Goal: Task Accomplishment & Management: Complete application form

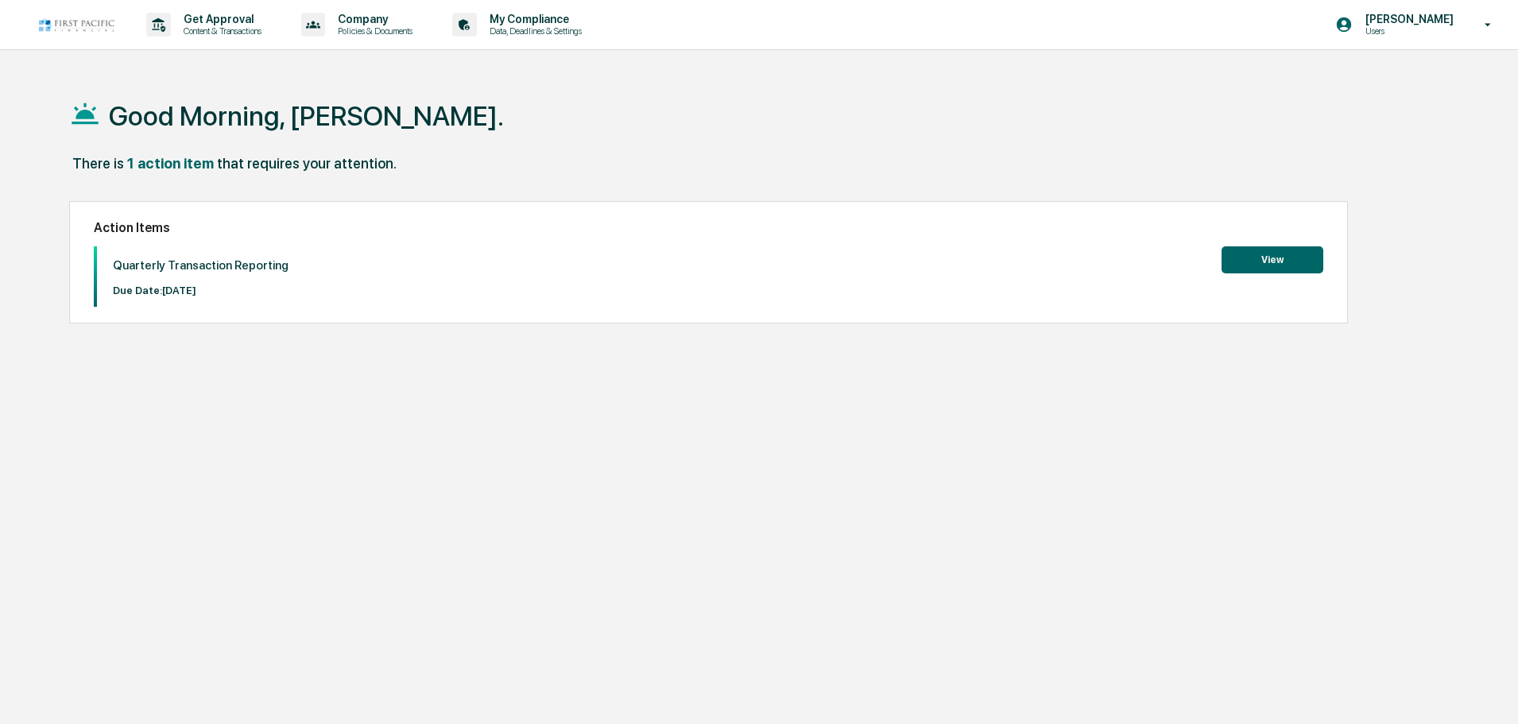
click at [1245, 263] on button "View" at bounding box center [1273, 259] width 102 height 27
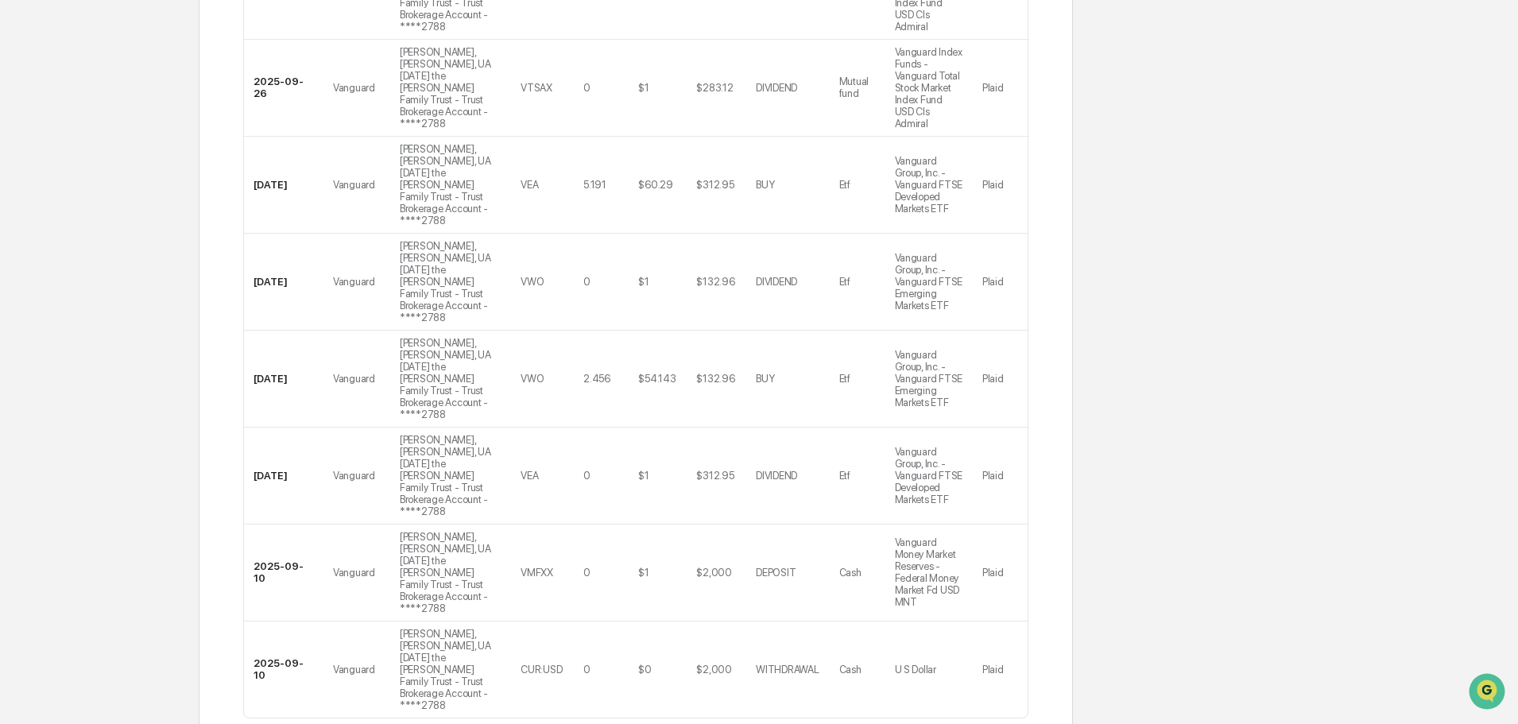
scroll to position [634, 0]
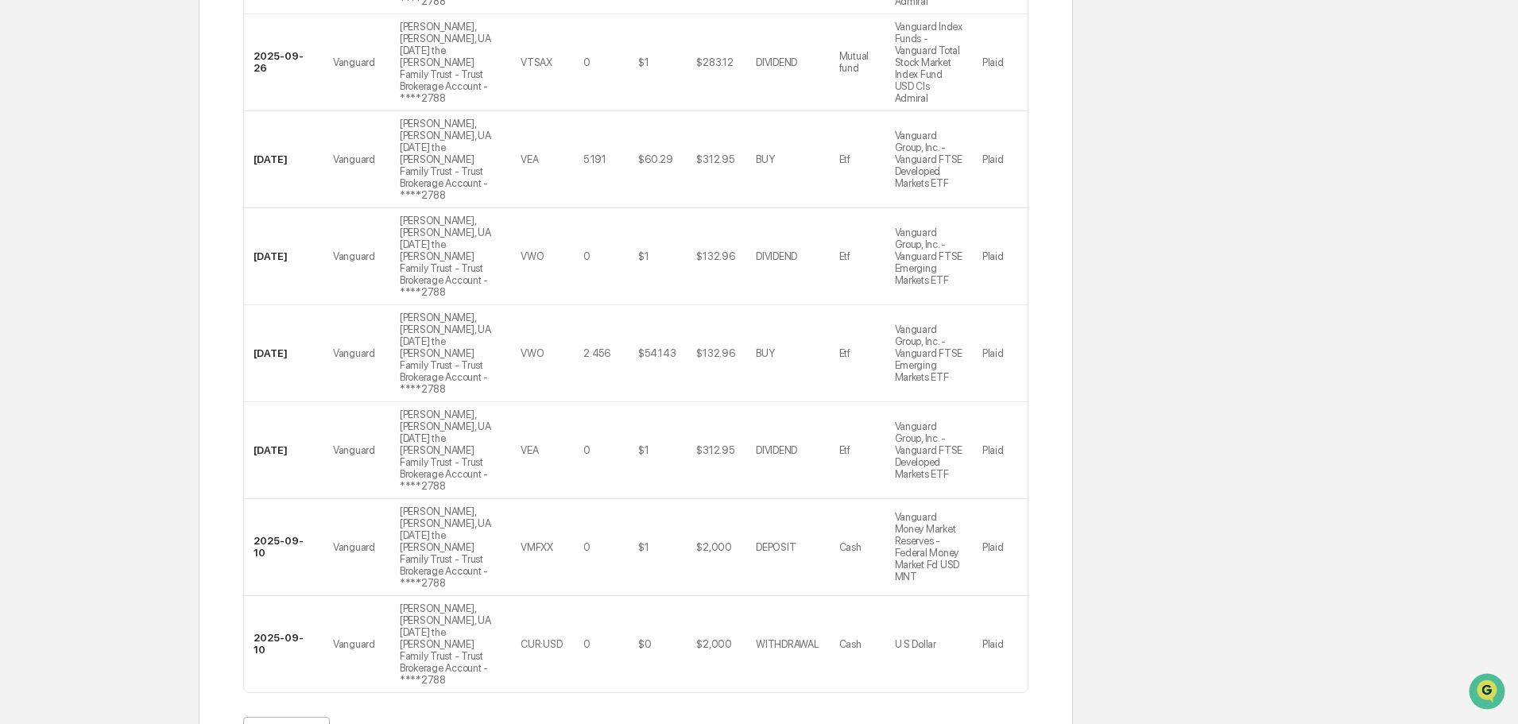
click at [315, 627] on body "Get Approval Content & Transactions Company Policies & Documents My Compliance …" at bounding box center [759, 99] width 1518 height 1466
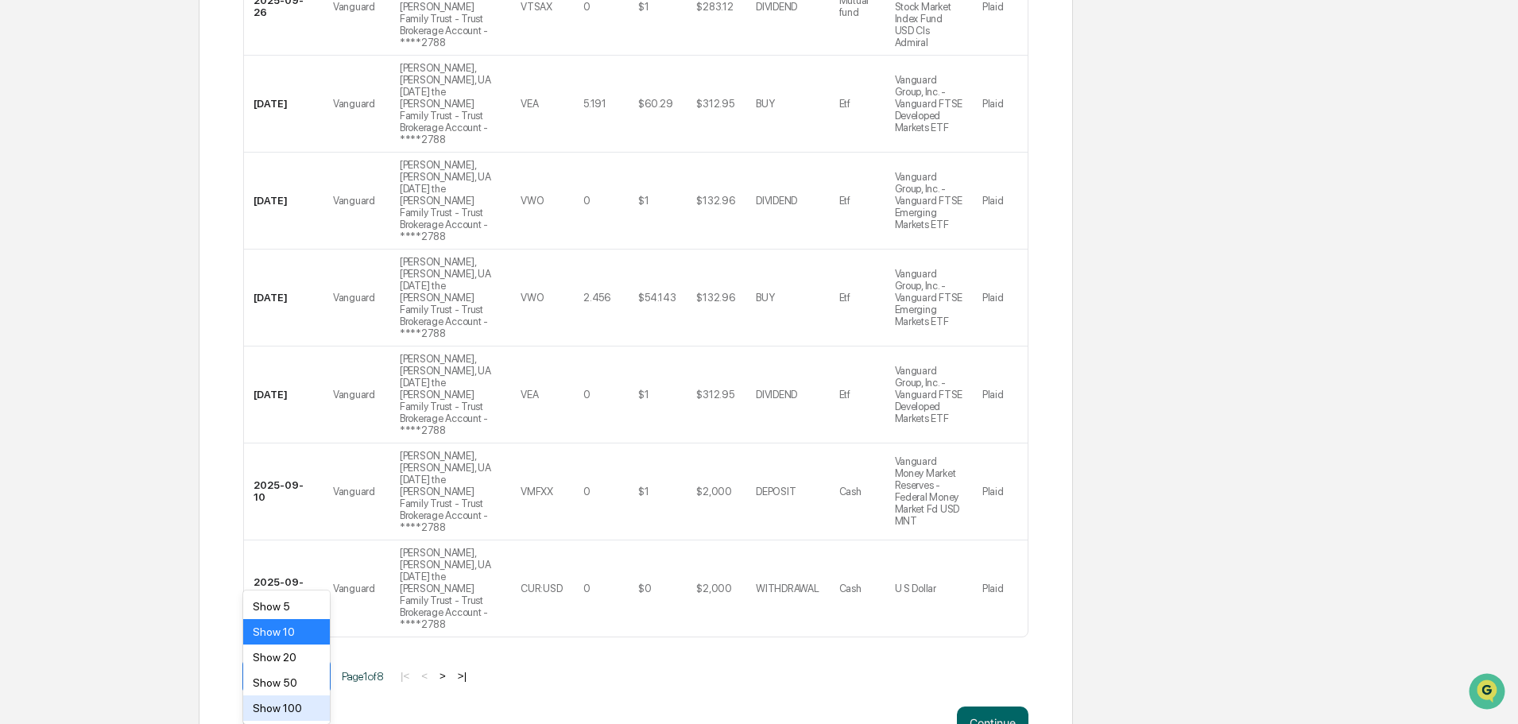
click at [291, 711] on div "Show 100" at bounding box center [286, 707] width 87 height 25
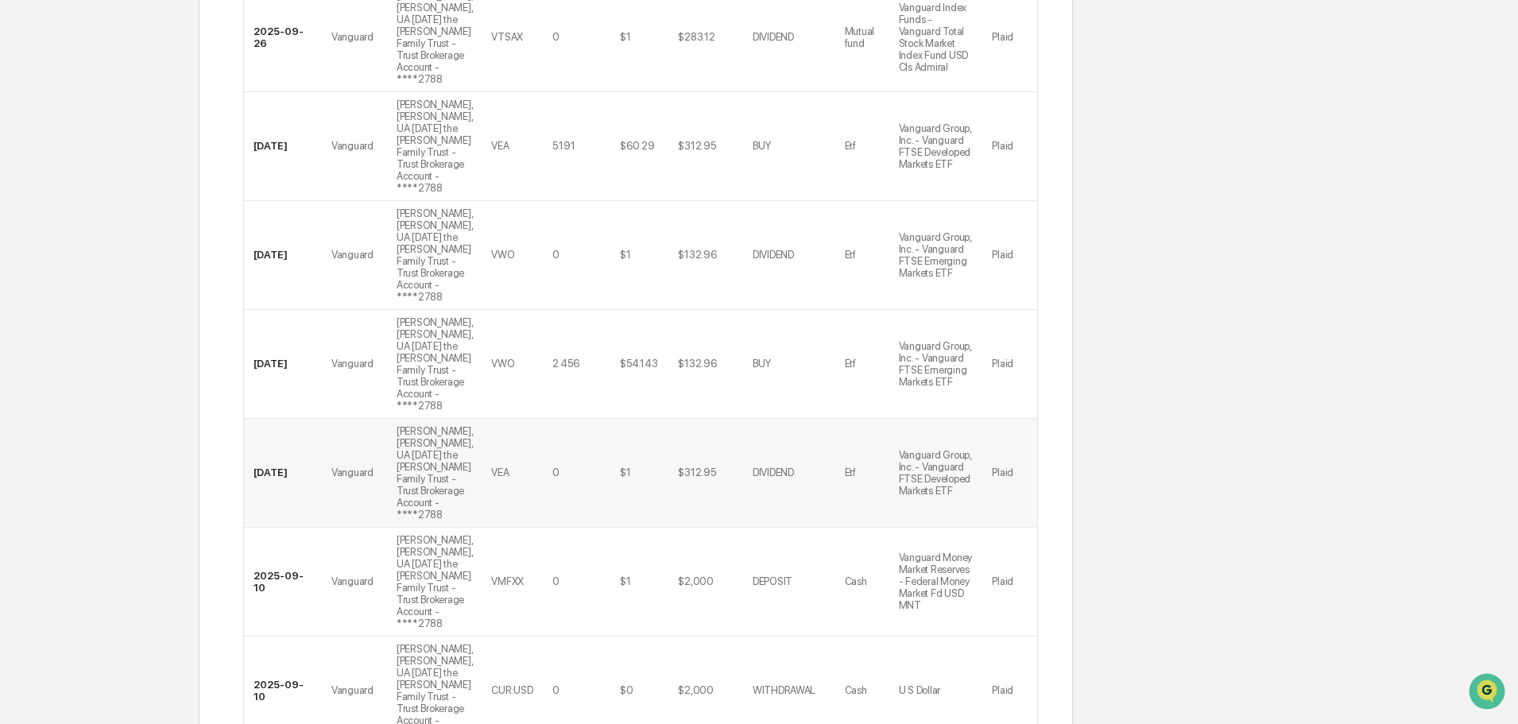
scroll to position [761, 0]
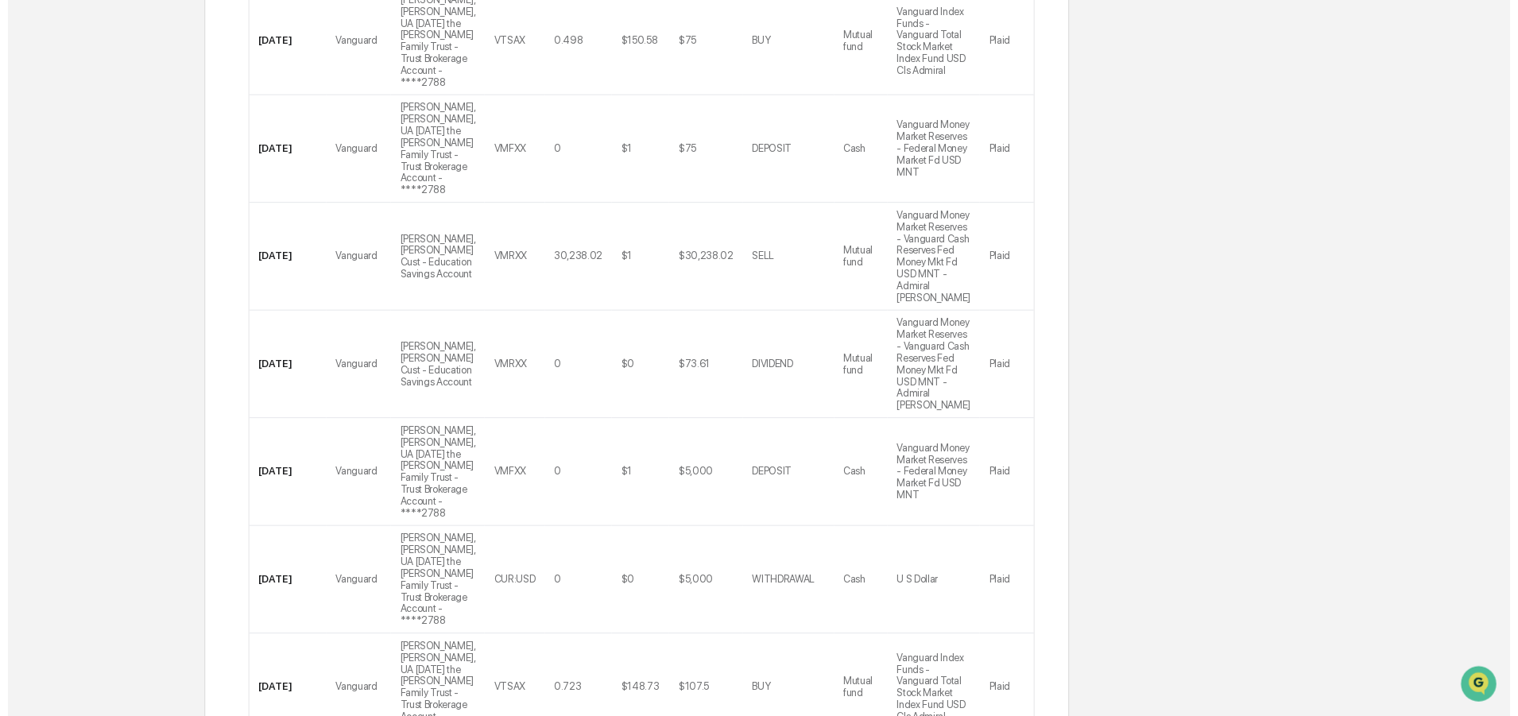
scroll to position [7106, 0]
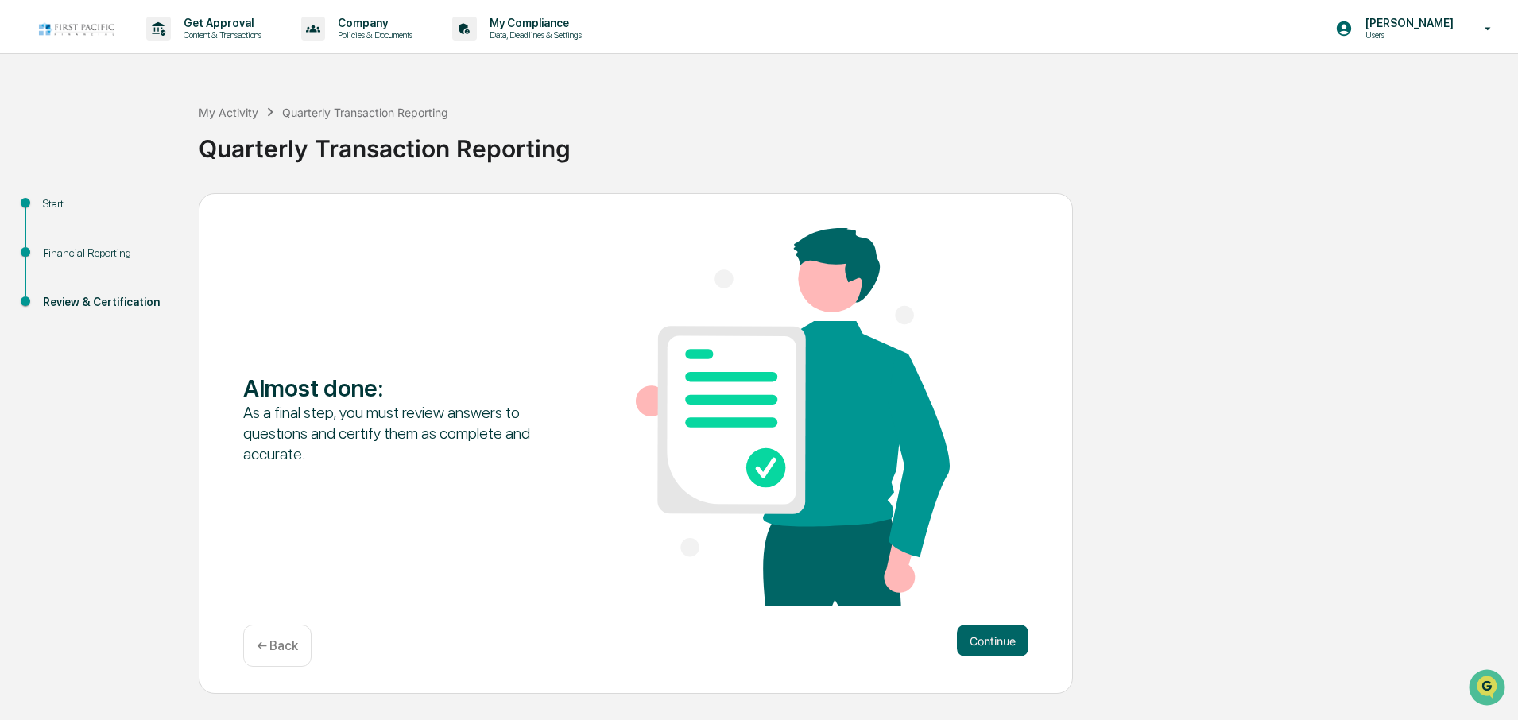
scroll to position [0, 0]
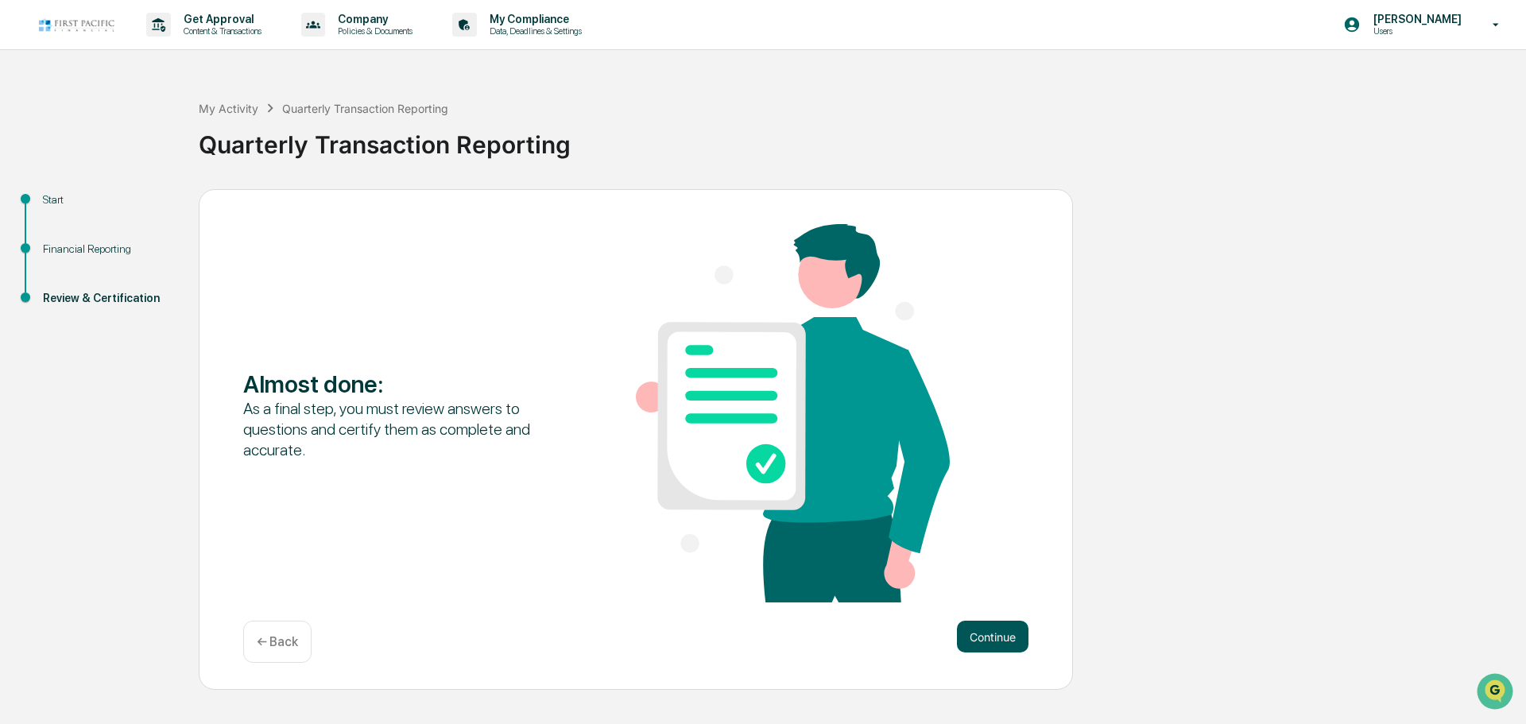
click at [999, 633] on button "Continue" at bounding box center [993, 637] width 72 height 32
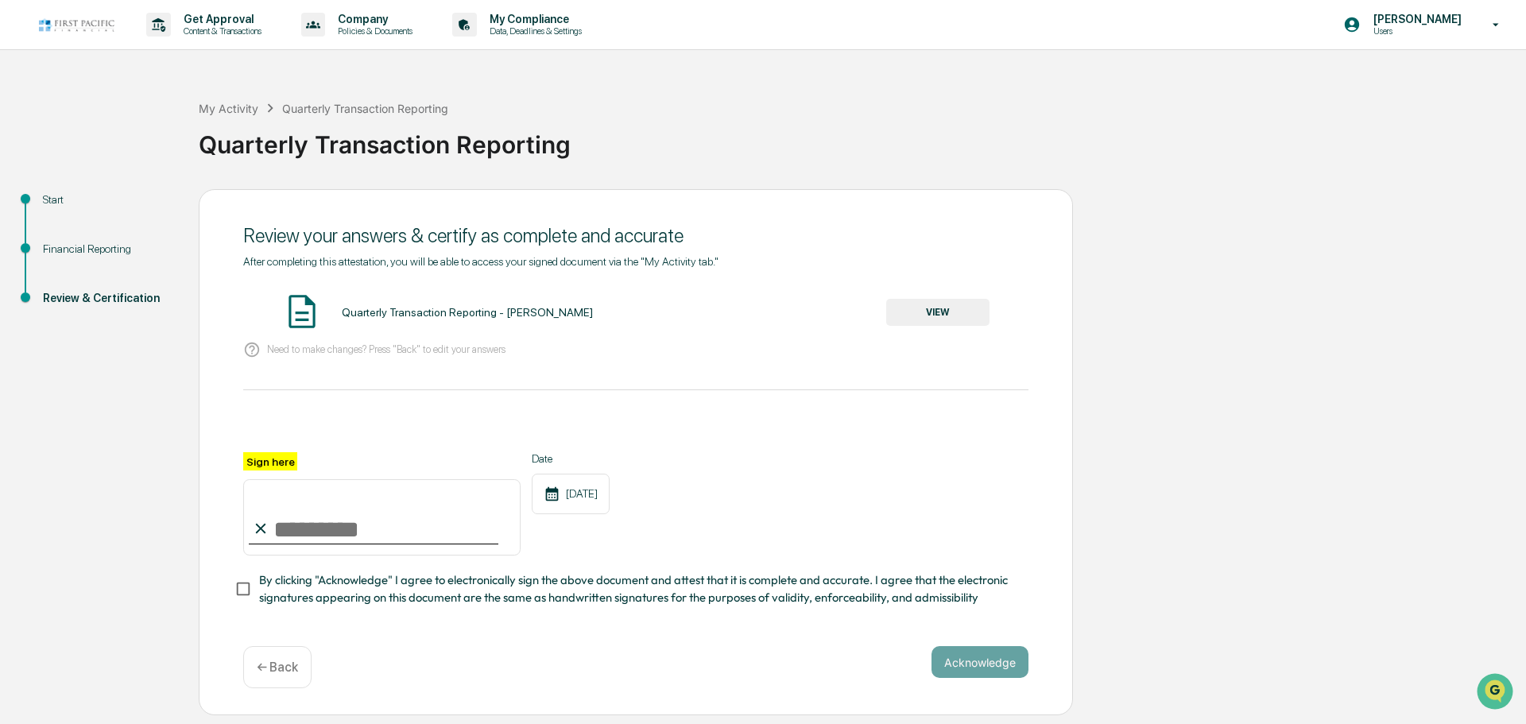
click at [279, 675] on p "← Back" at bounding box center [277, 667] width 41 height 15
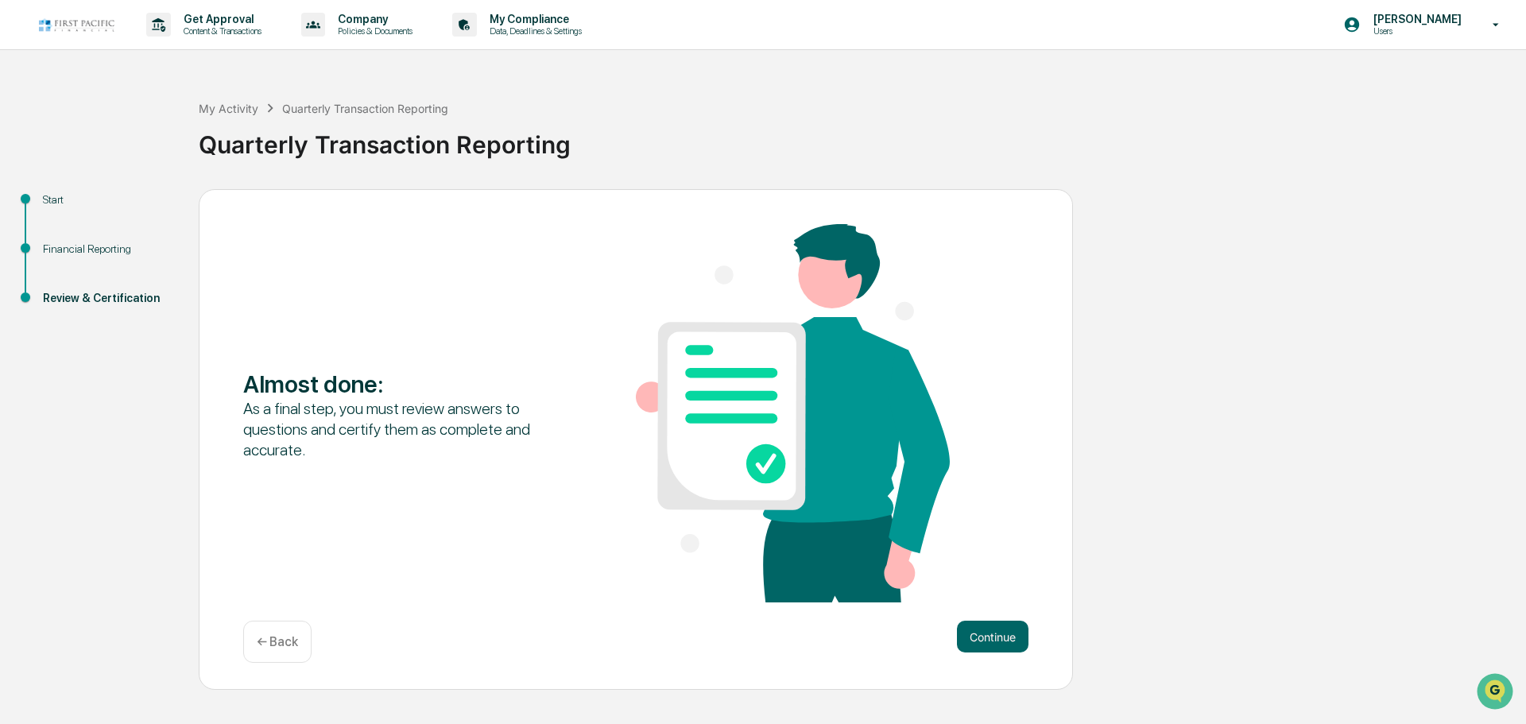
click at [272, 651] on div "← Back" at bounding box center [277, 642] width 68 height 42
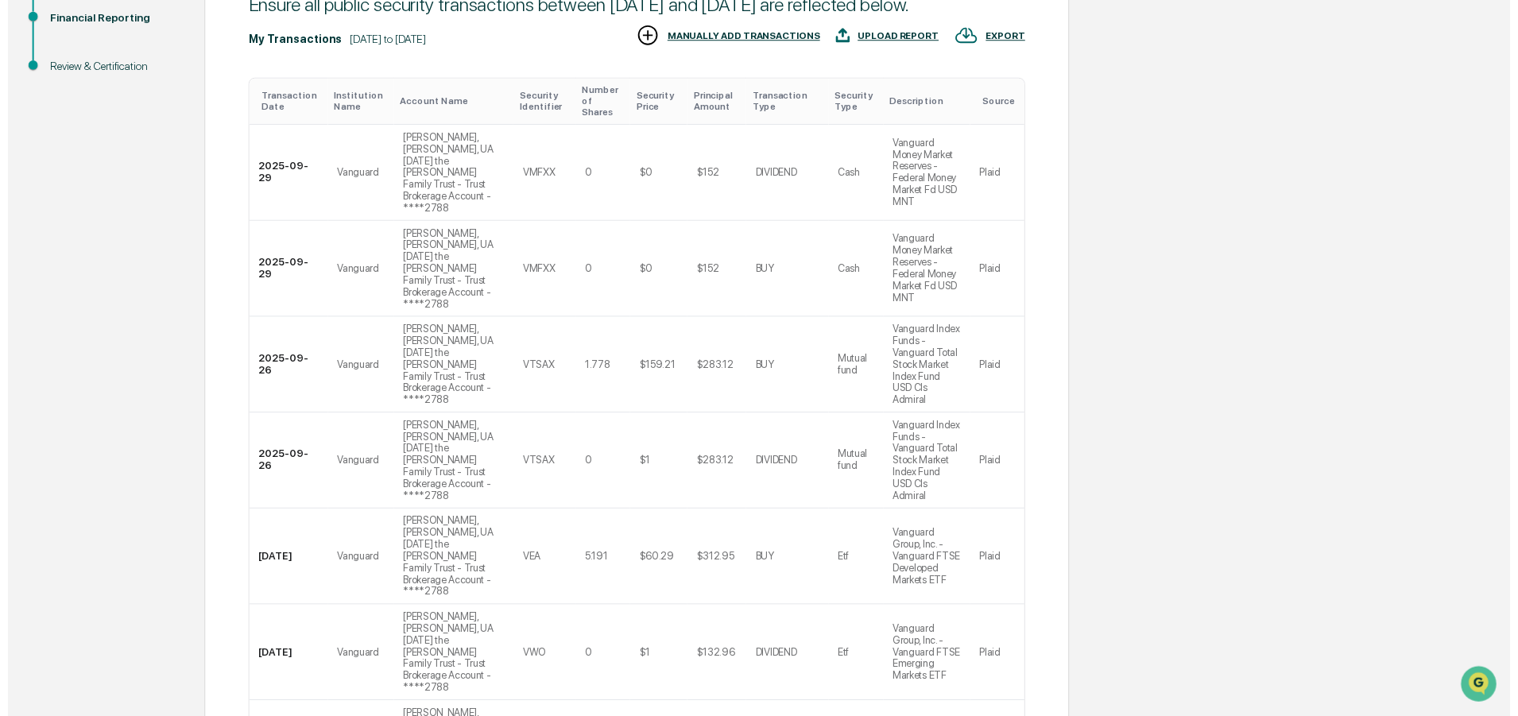
scroll to position [634, 0]
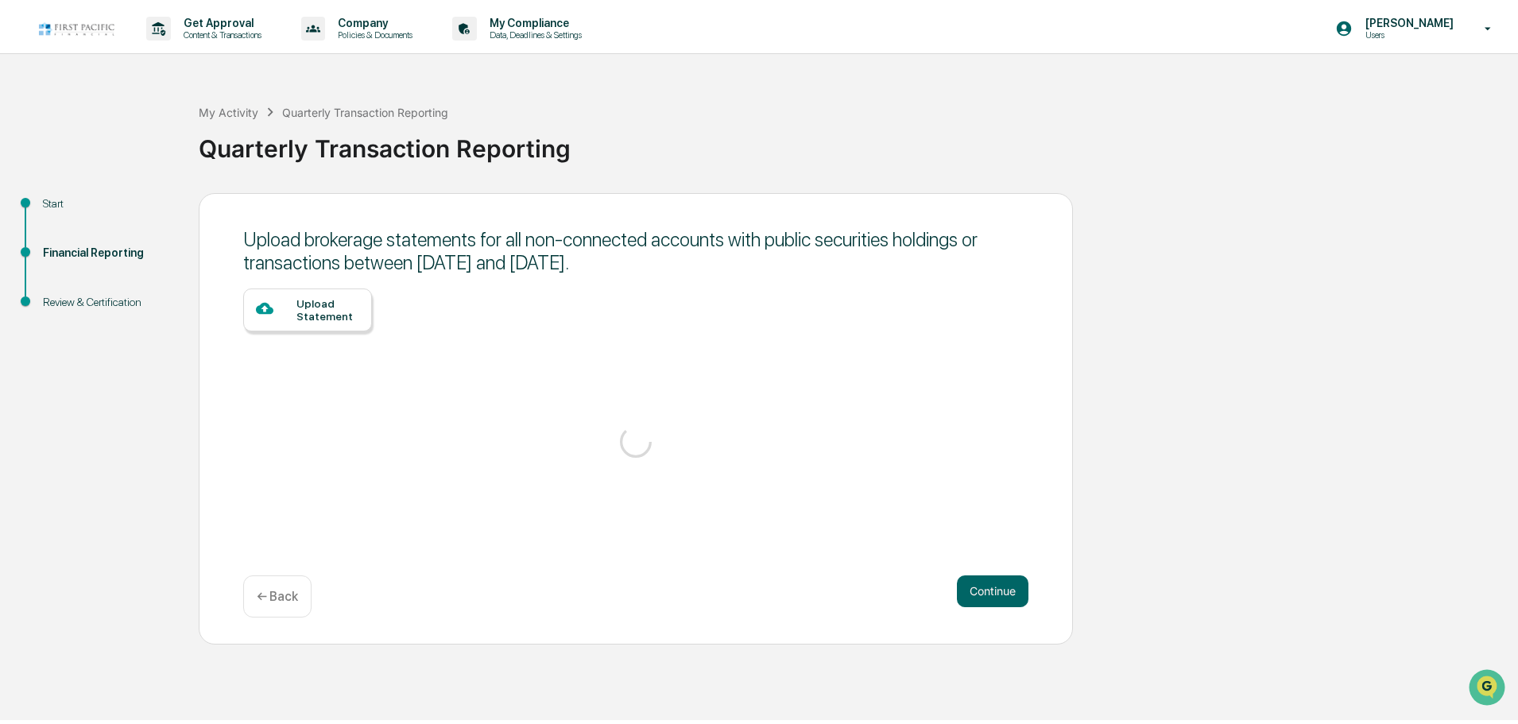
scroll to position [0, 0]
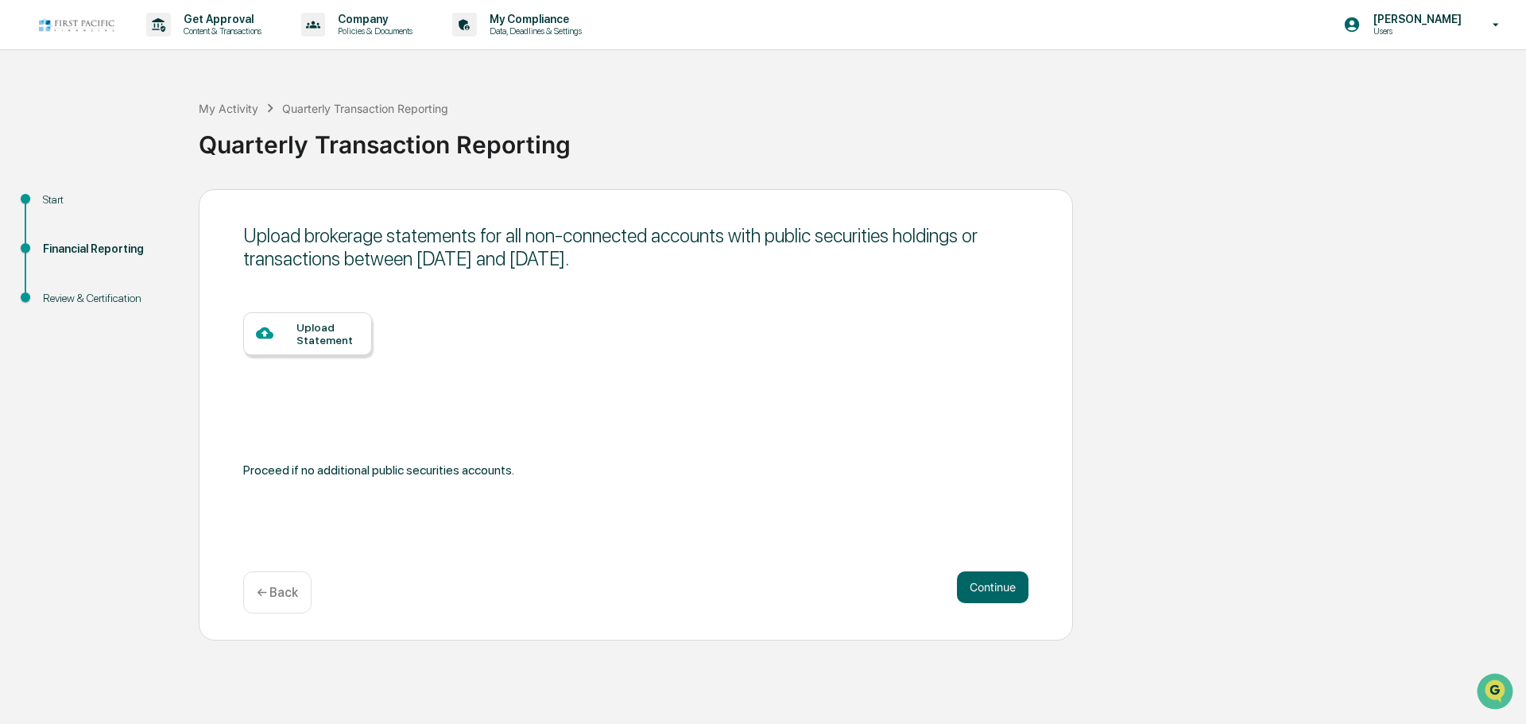
click at [273, 588] on p "← Back" at bounding box center [277, 592] width 41 height 15
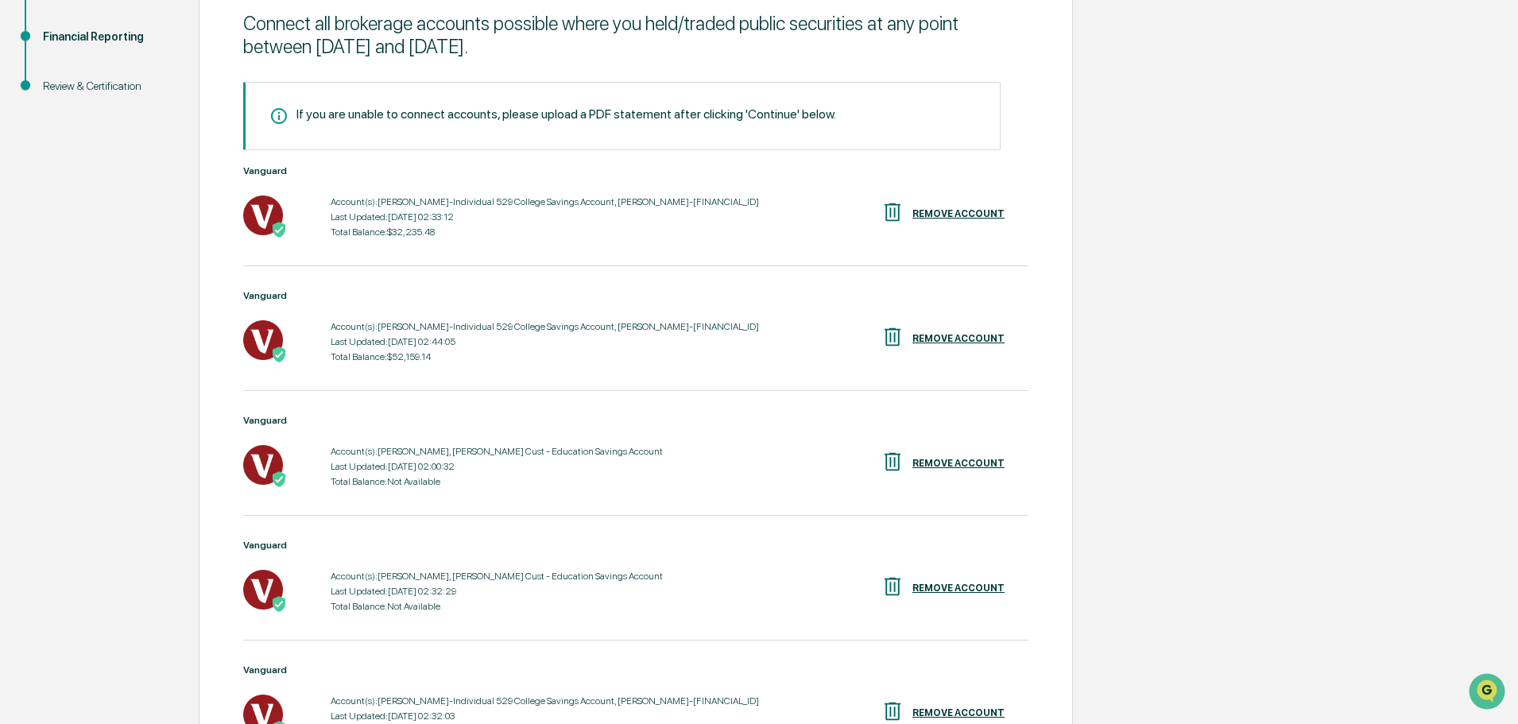
scroll to position [238, 0]
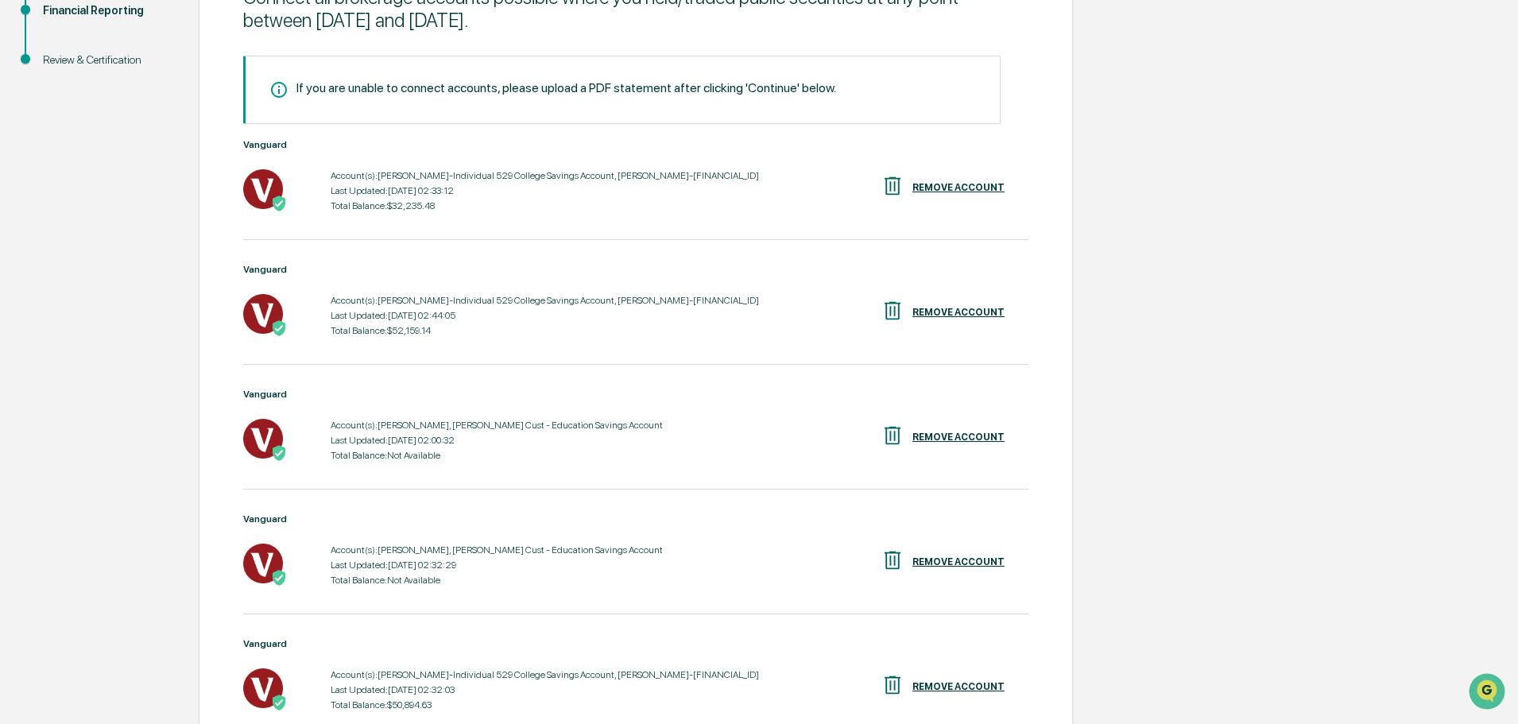
click at [475, 308] on div "Account(s): [PERSON_NAME]-Individual 529 College Savings Account, [PERSON_NAME]…" at bounding box center [545, 315] width 428 height 49
click at [403, 311] on div "Last Updated: [DATE] 02:44:05" at bounding box center [545, 315] width 428 height 11
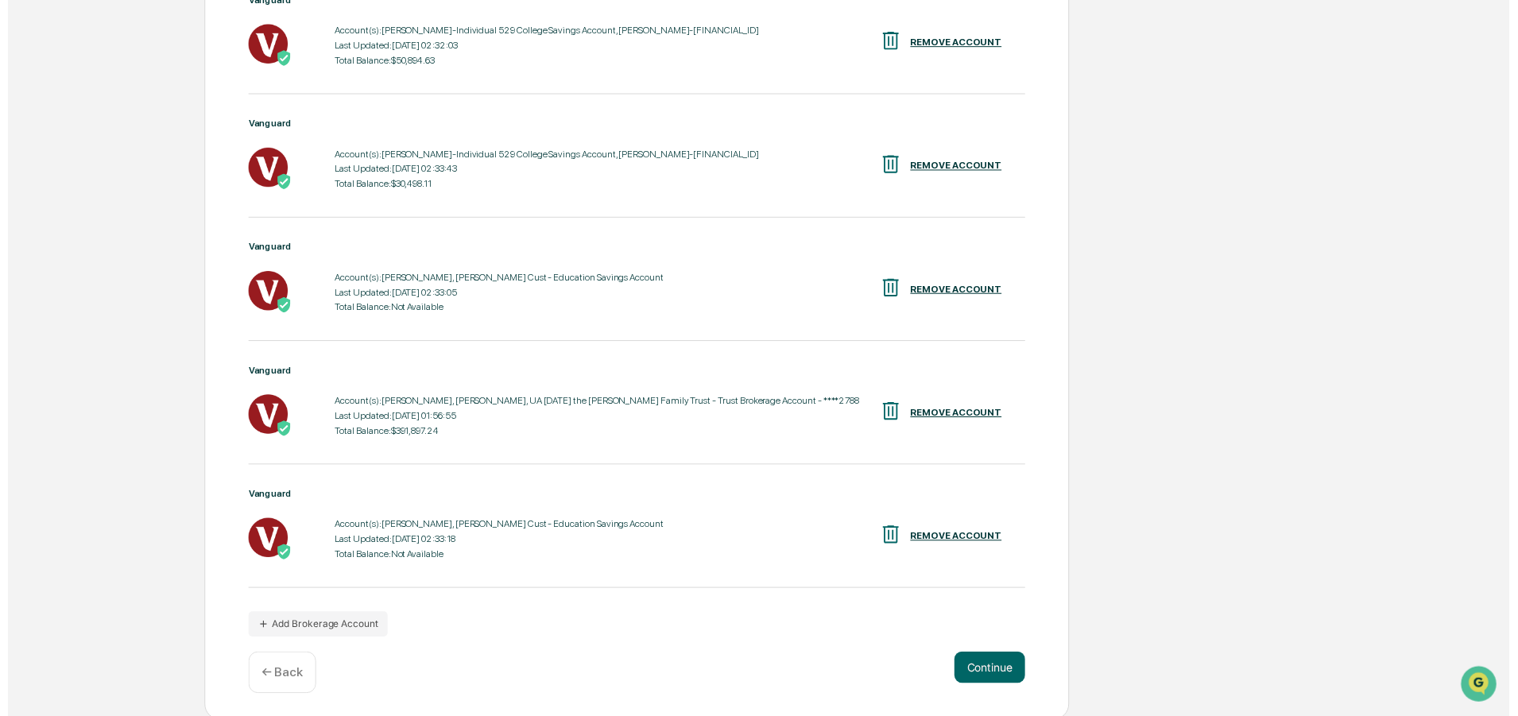
scroll to position [886, 0]
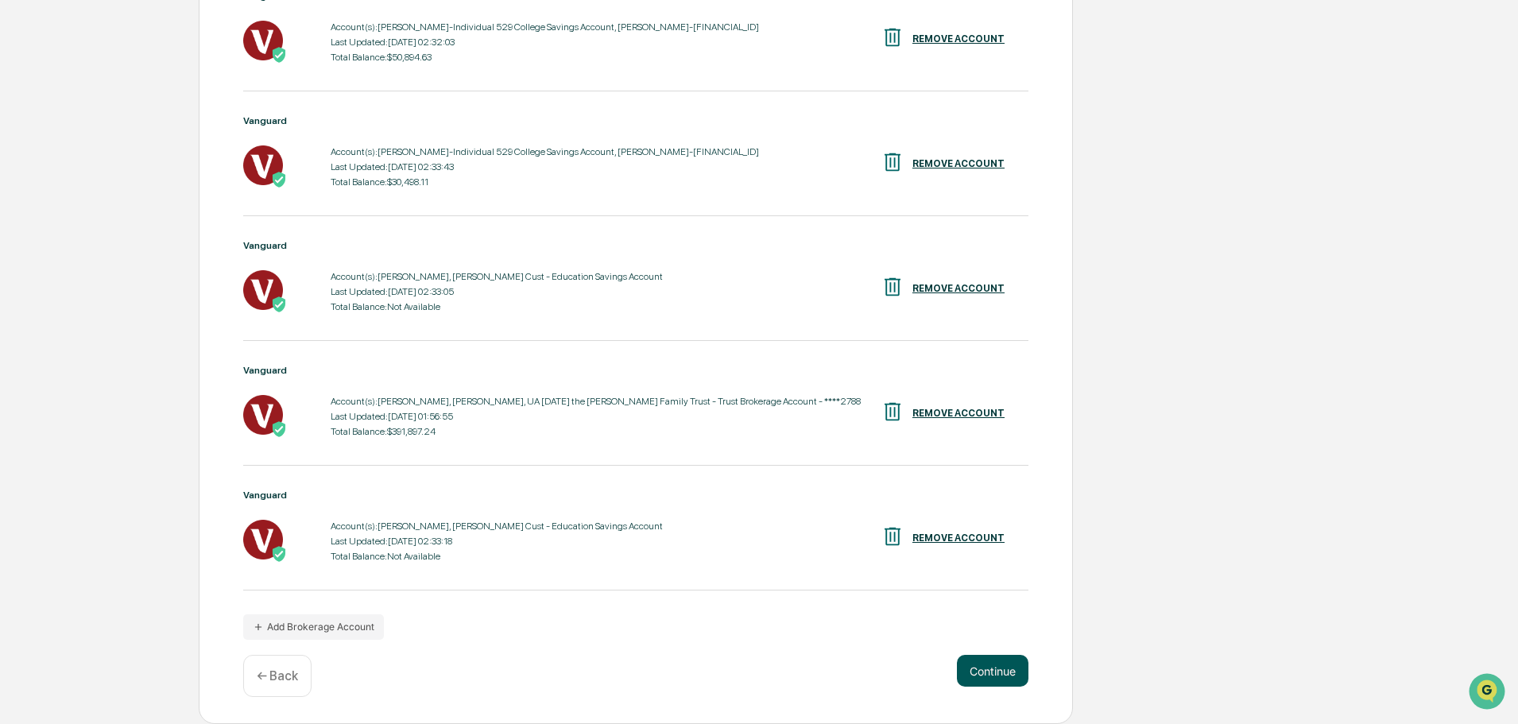
click at [991, 669] on button "Continue" at bounding box center [993, 671] width 72 height 32
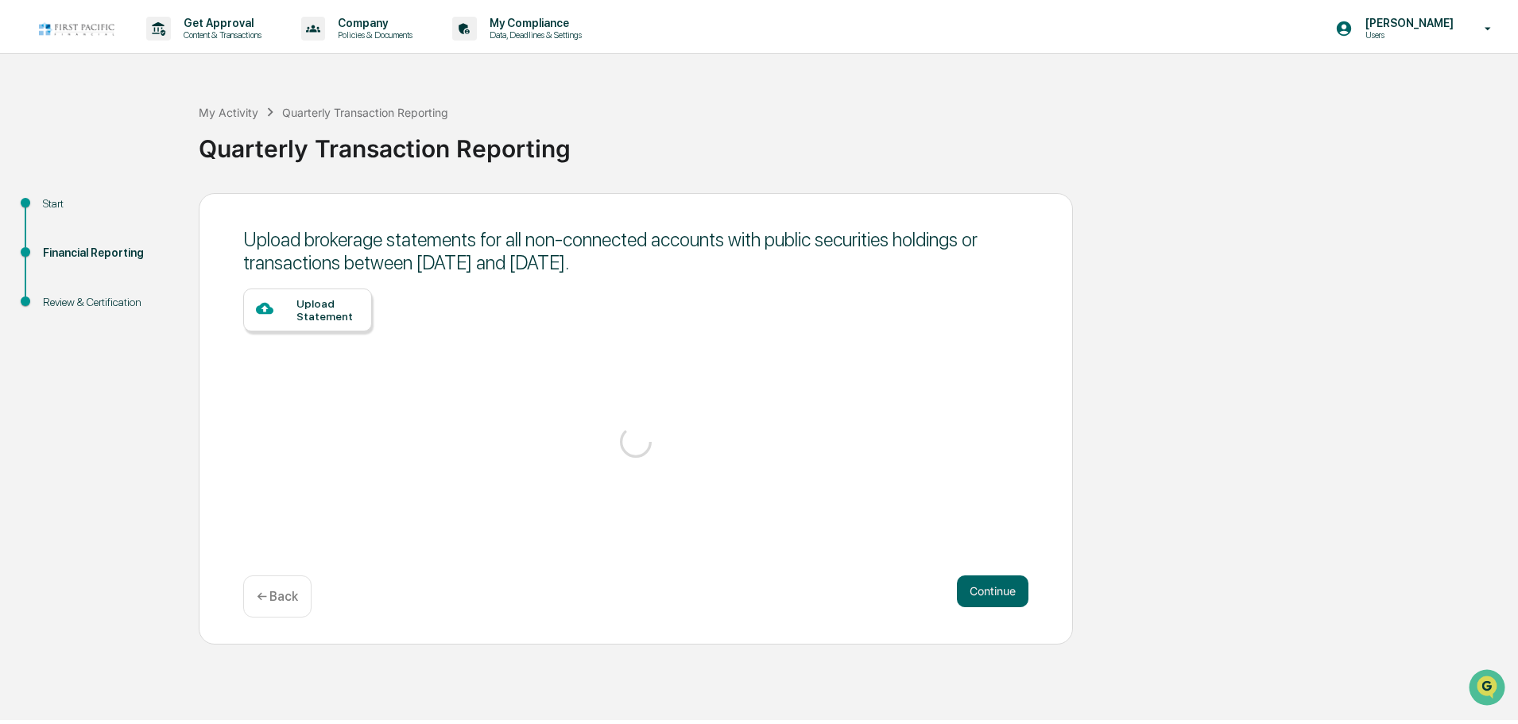
scroll to position [0, 0]
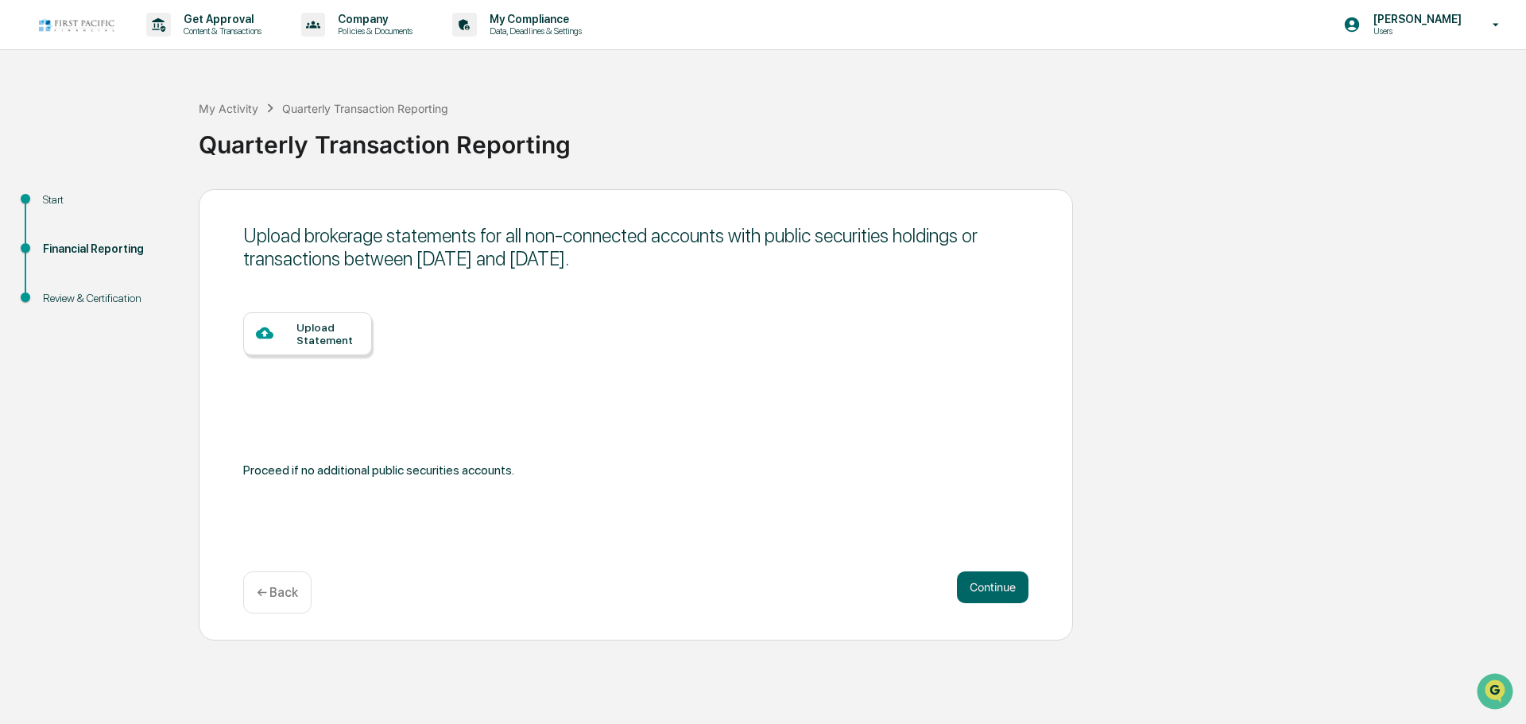
click at [301, 328] on div "Upload Statement" at bounding box center [327, 333] width 63 height 25
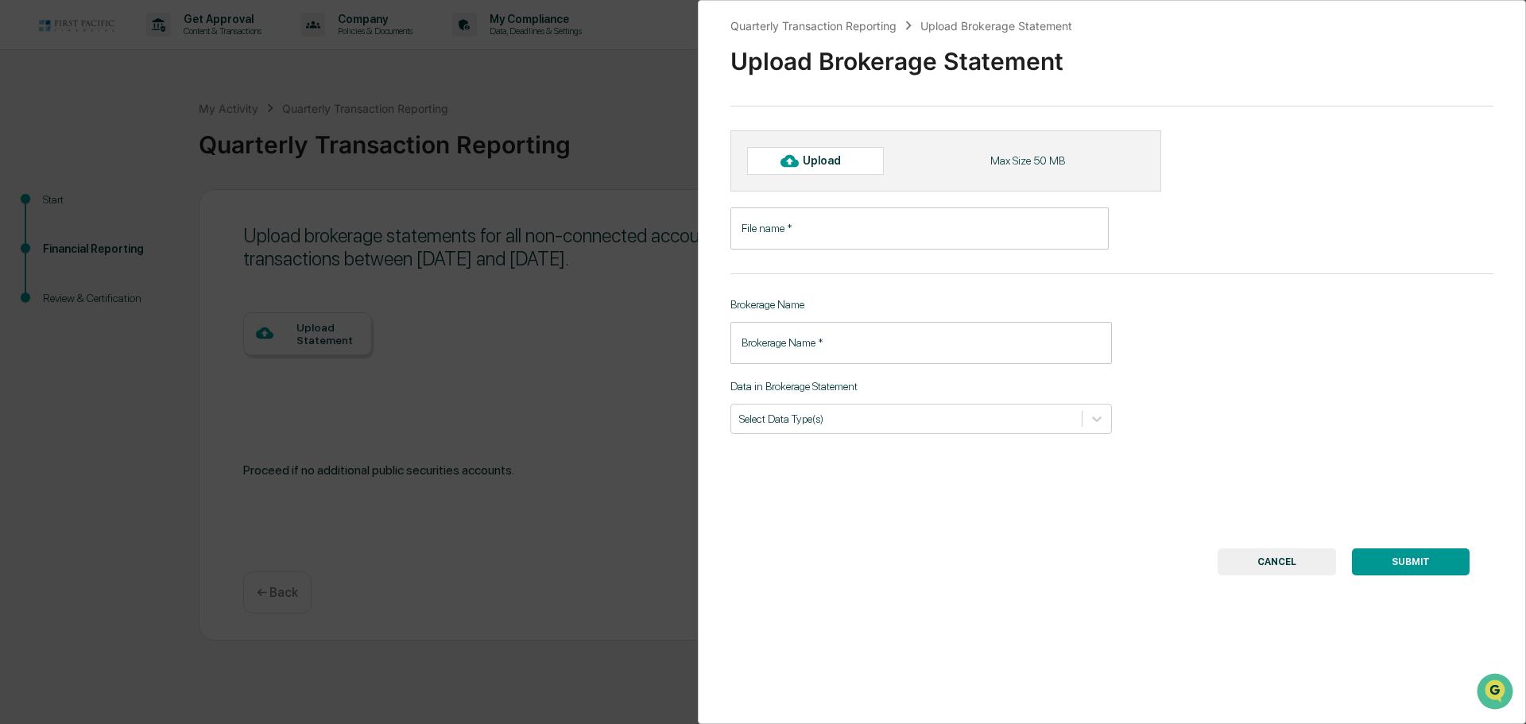
click at [804, 161] on div "Upload" at bounding box center [829, 160] width 52 height 13
type input "**********"
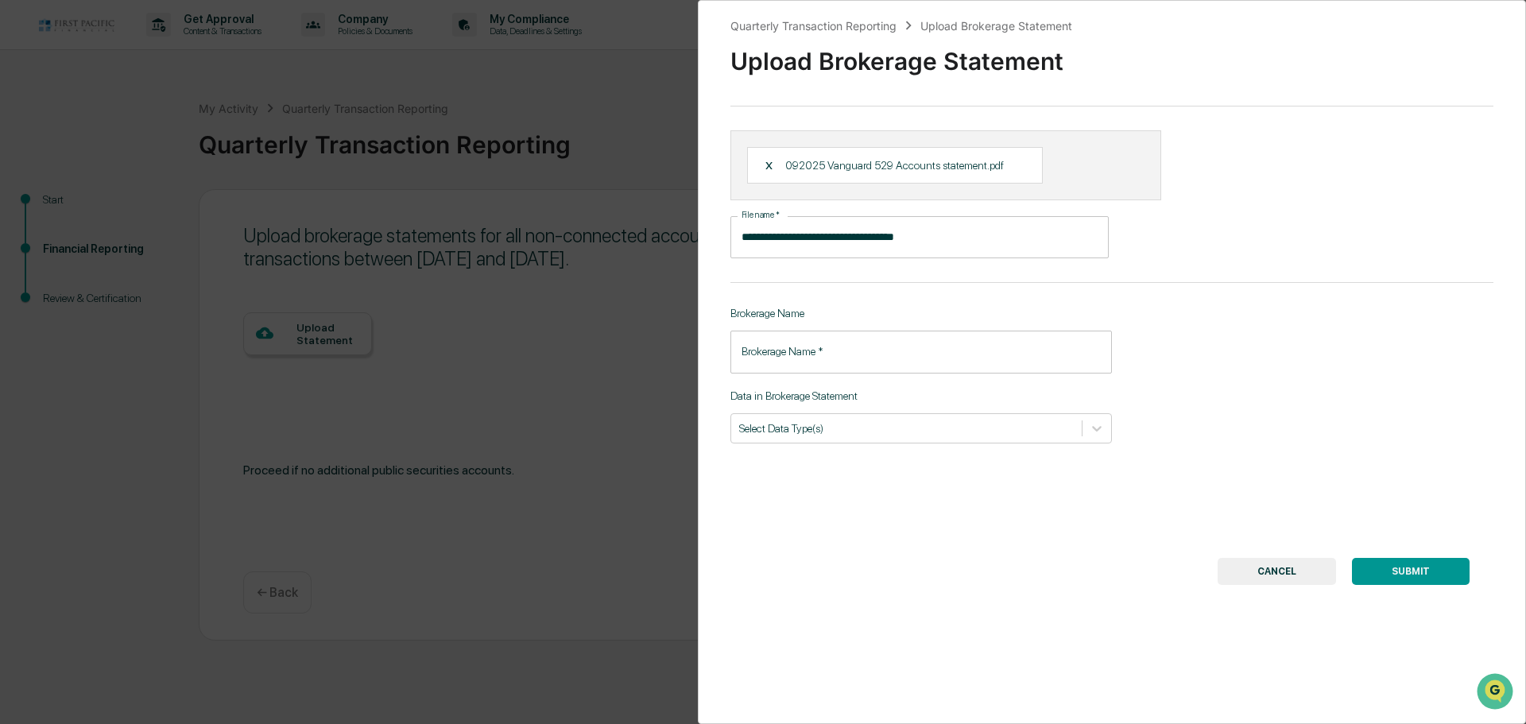
click at [824, 354] on input "Brokerage Name   *" at bounding box center [921, 352] width 382 height 42
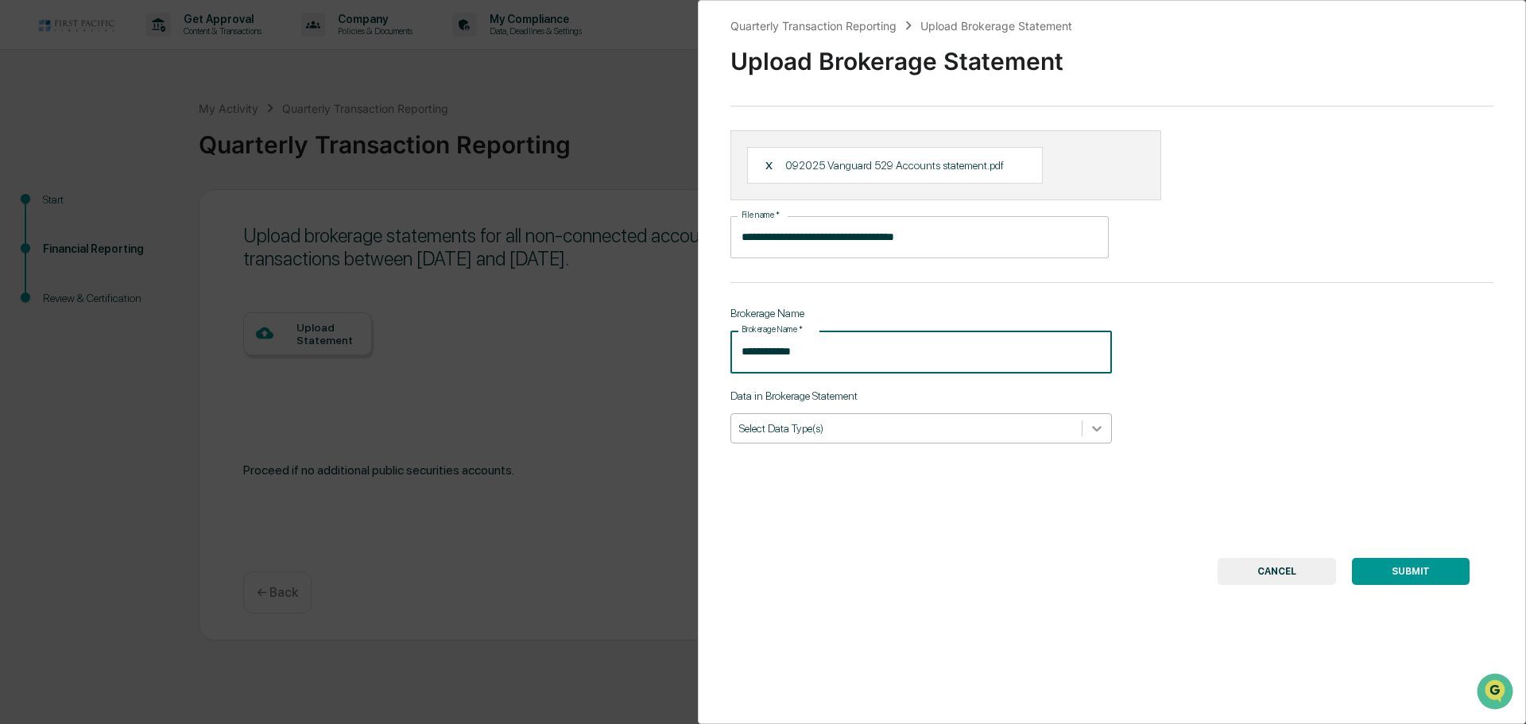
type input "**********"
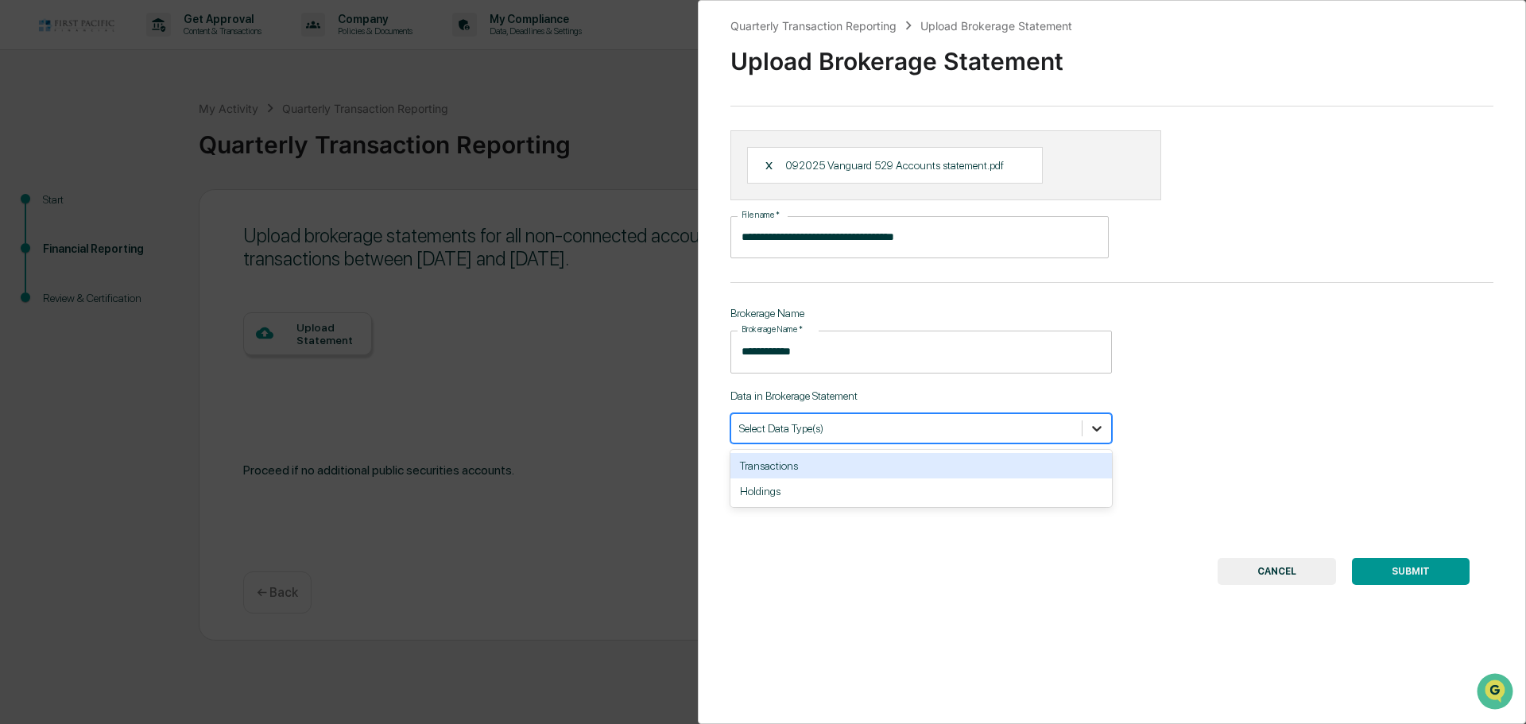
click at [1089, 426] on icon at bounding box center [1097, 428] width 16 height 16
click at [783, 470] on div "Transactions" at bounding box center [921, 465] width 382 height 25
click at [773, 470] on div "Holdings" at bounding box center [921, 465] width 382 height 25
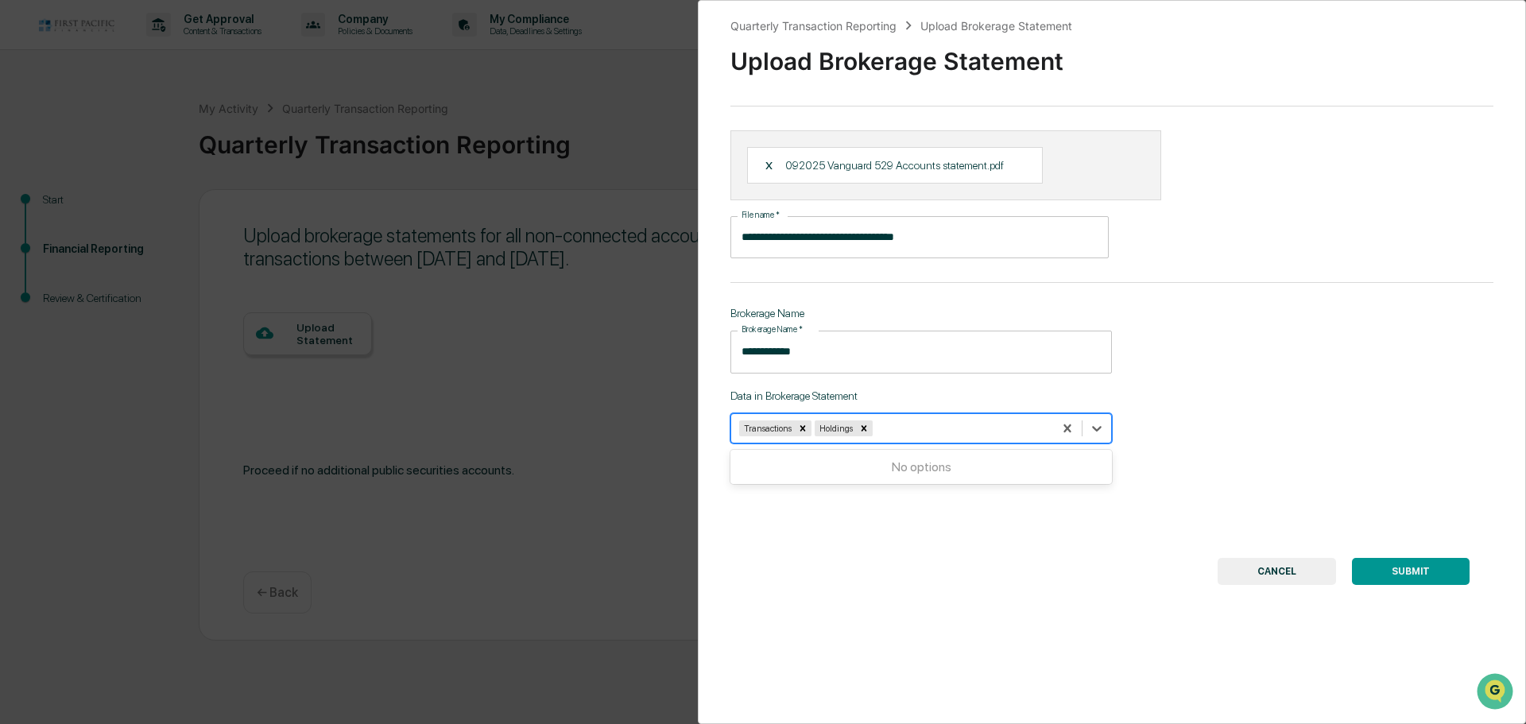
click at [1399, 568] on button "SUBMIT" at bounding box center [1411, 571] width 118 height 27
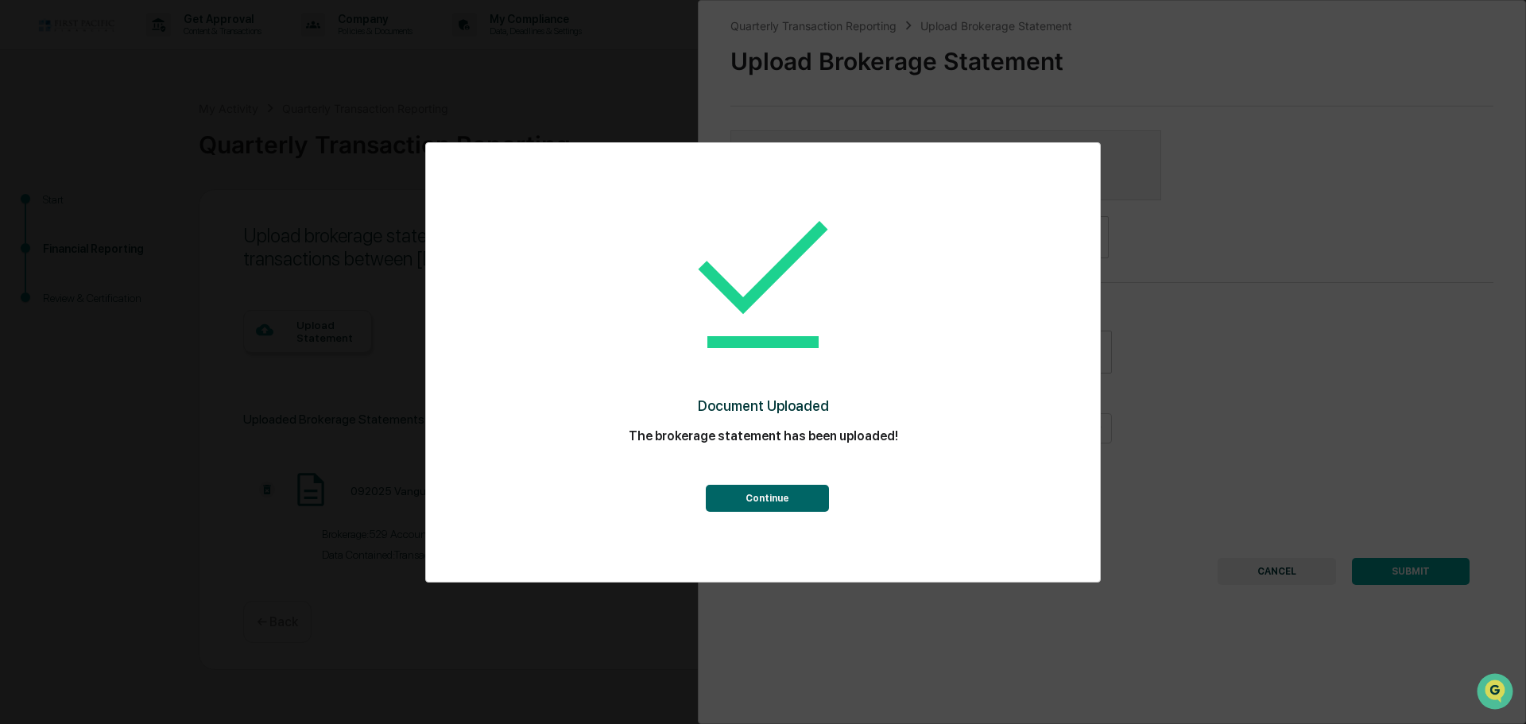
click at [765, 490] on button "Continue" at bounding box center [767, 498] width 123 height 27
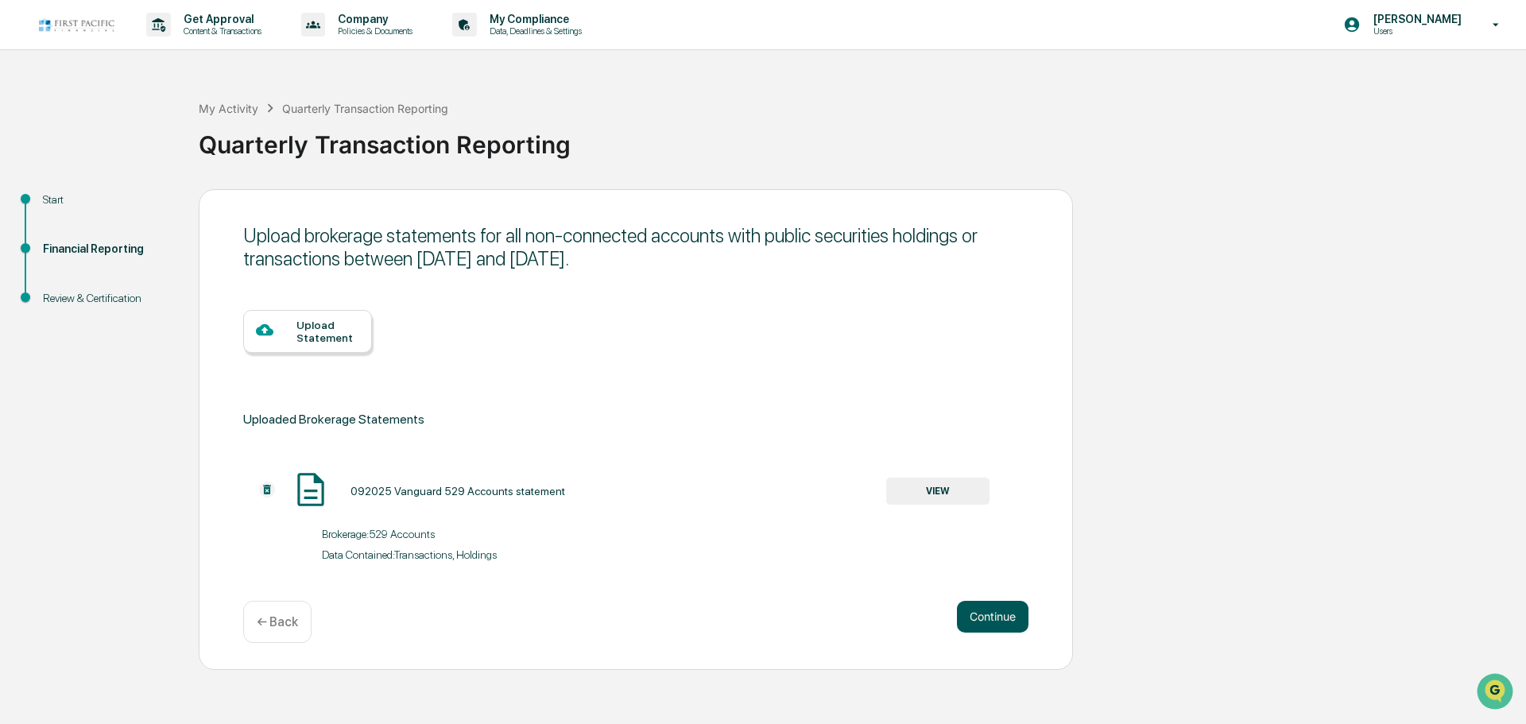
click at [975, 612] on button "Continue" at bounding box center [993, 617] width 72 height 32
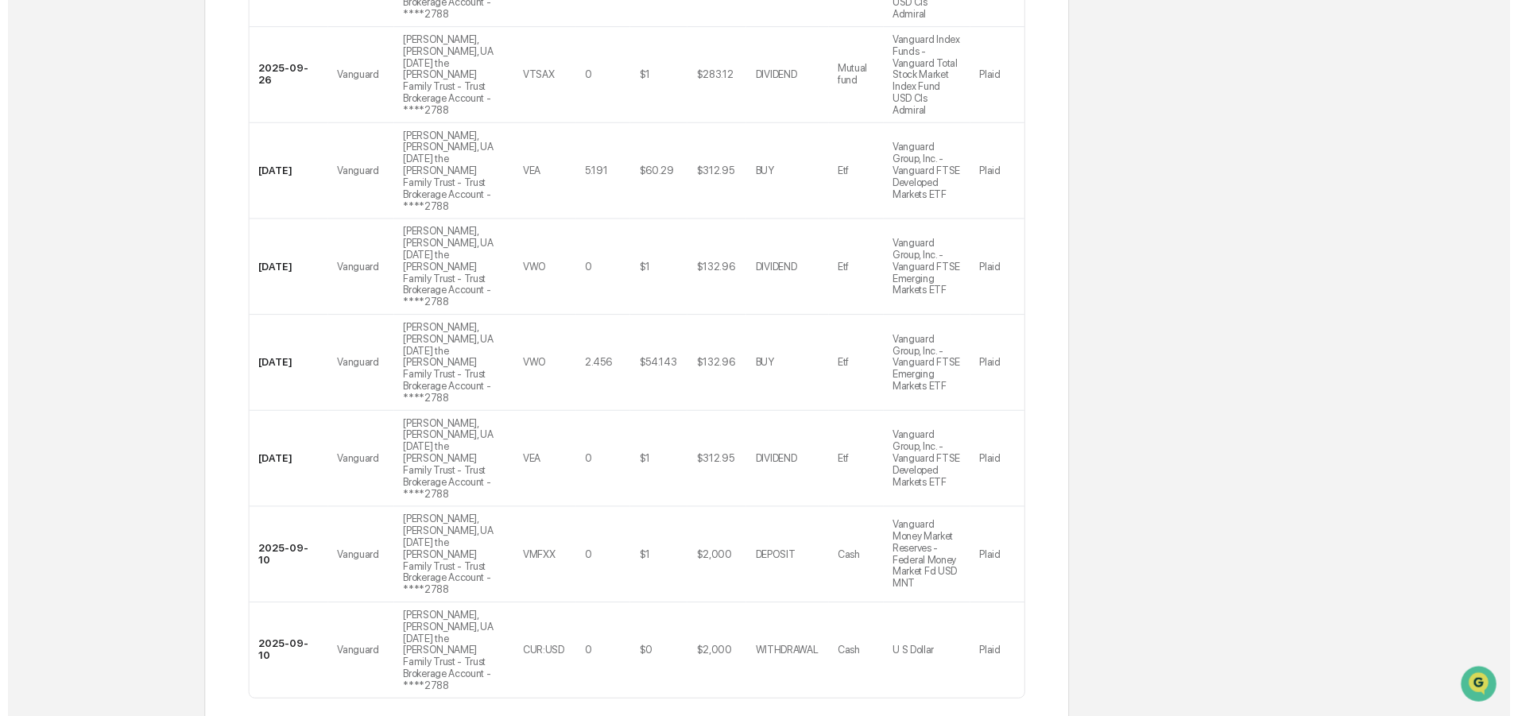
scroll to position [774, 0]
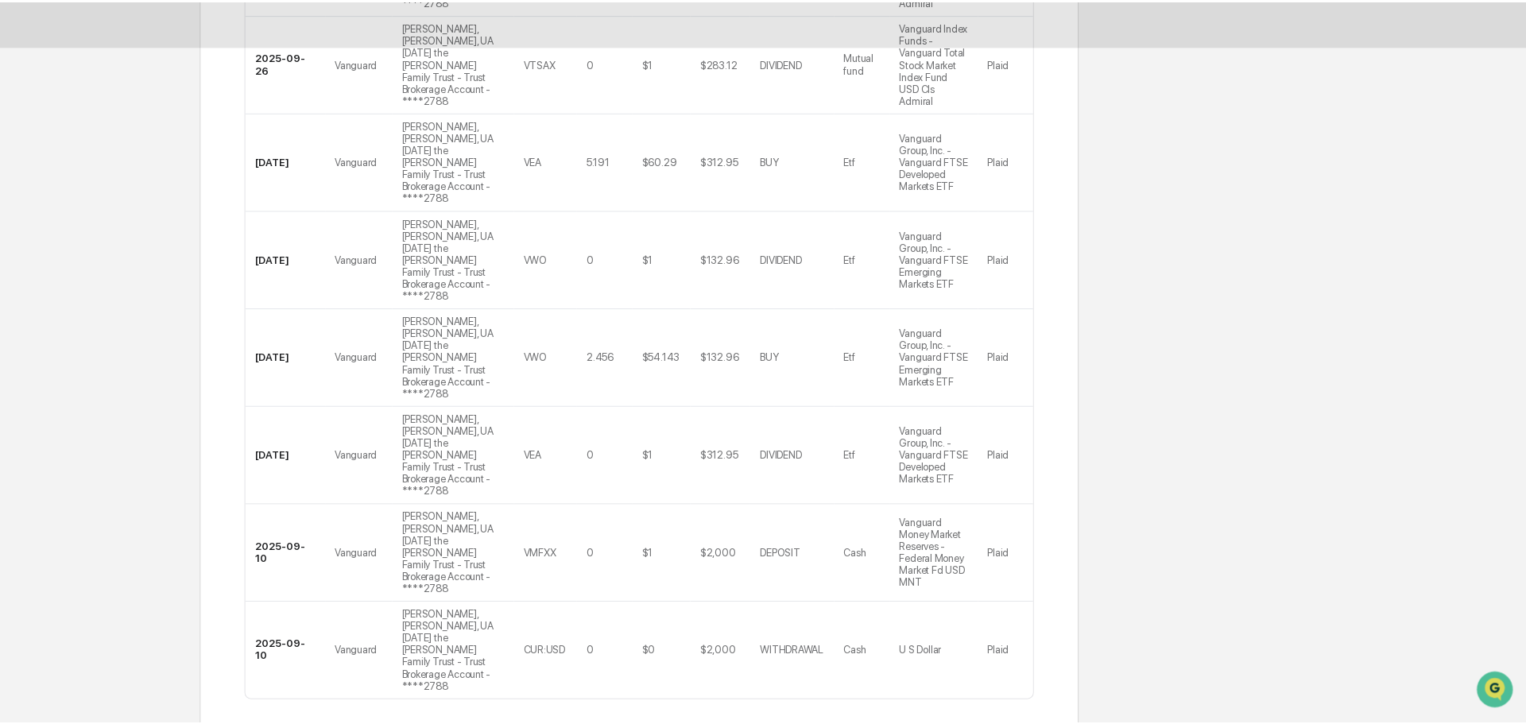
scroll to position [0, 0]
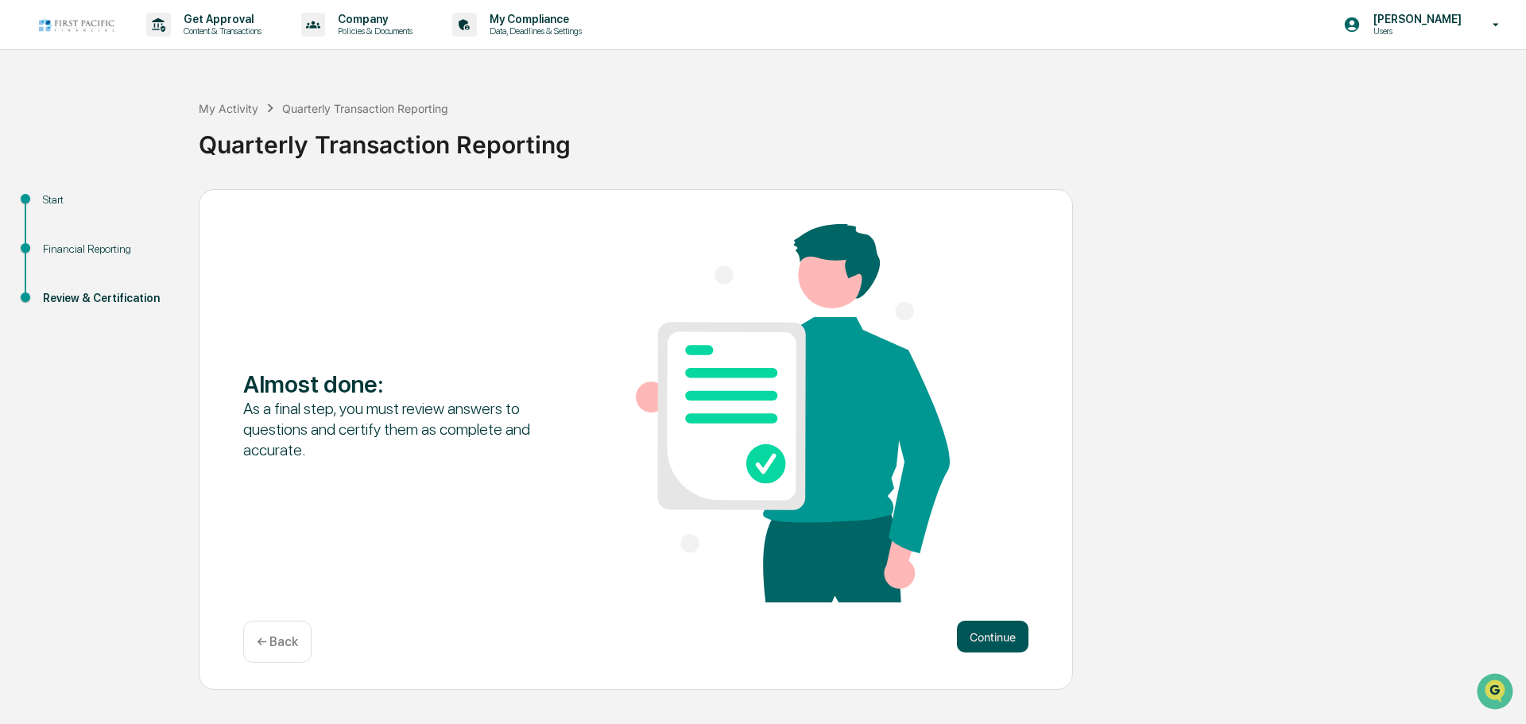
click at [996, 629] on button "Continue" at bounding box center [993, 637] width 72 height 32
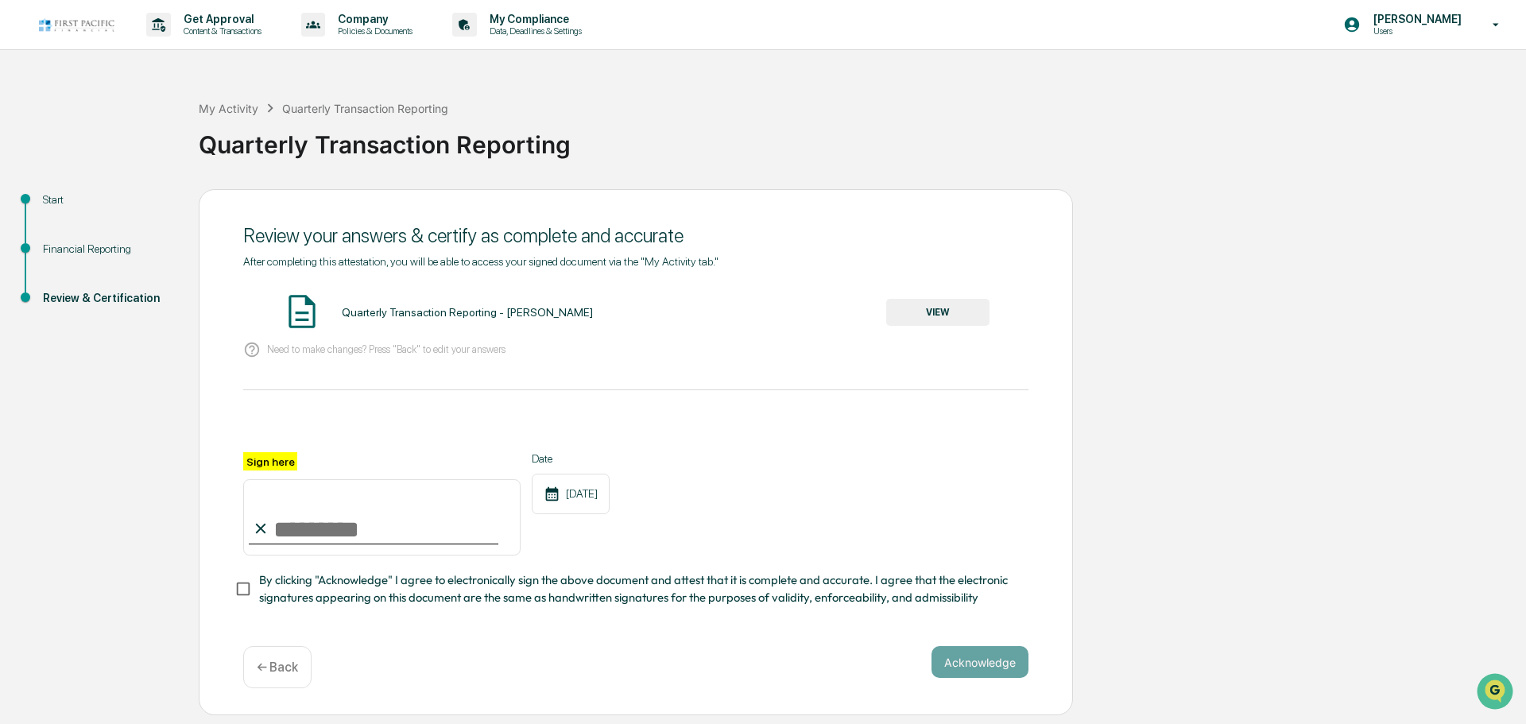
click at [928, 313] on button "VIEW" at bounding box center [937, 312] width 103 height 27
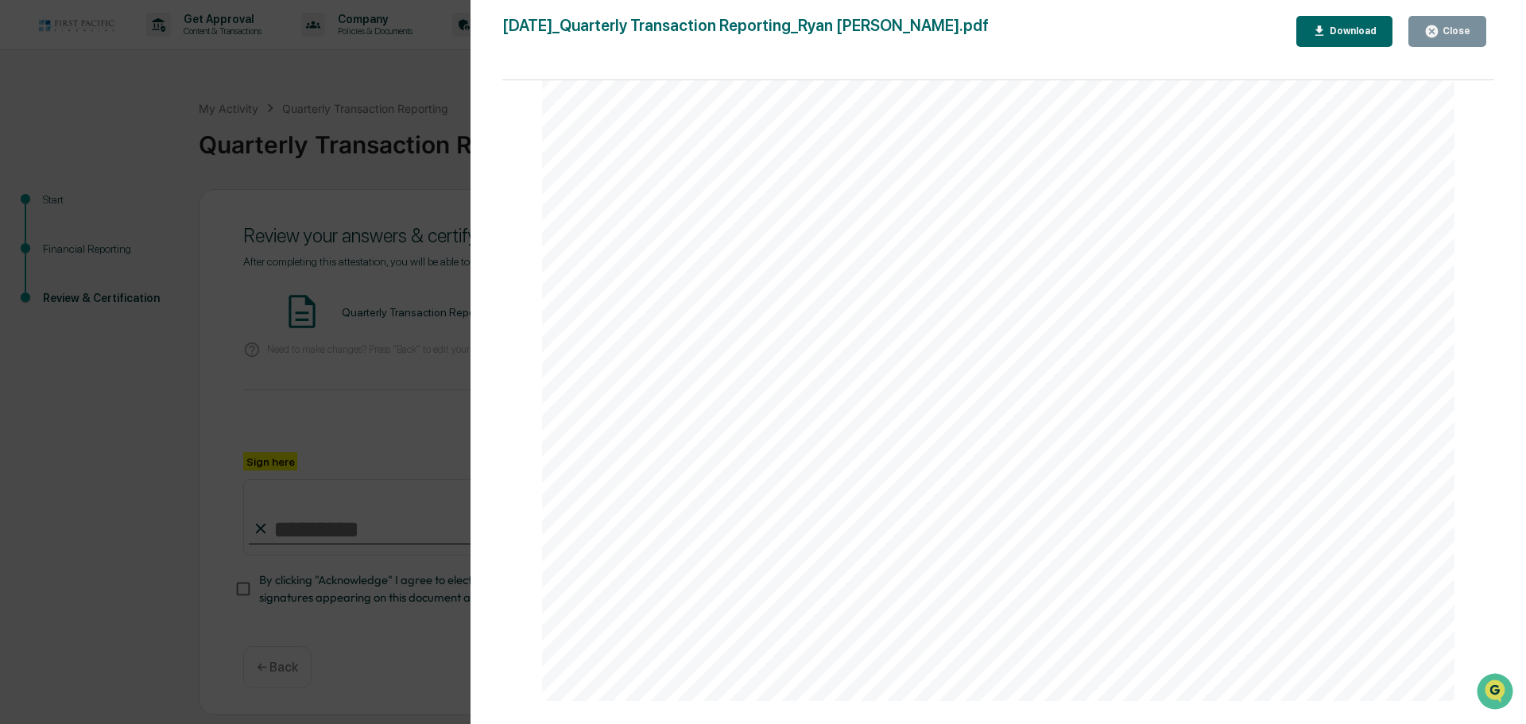
scroll to position [14307, 0]
click at [1446, 37] on div "Close" at bounding box center [1447, 31] width 46 height 15
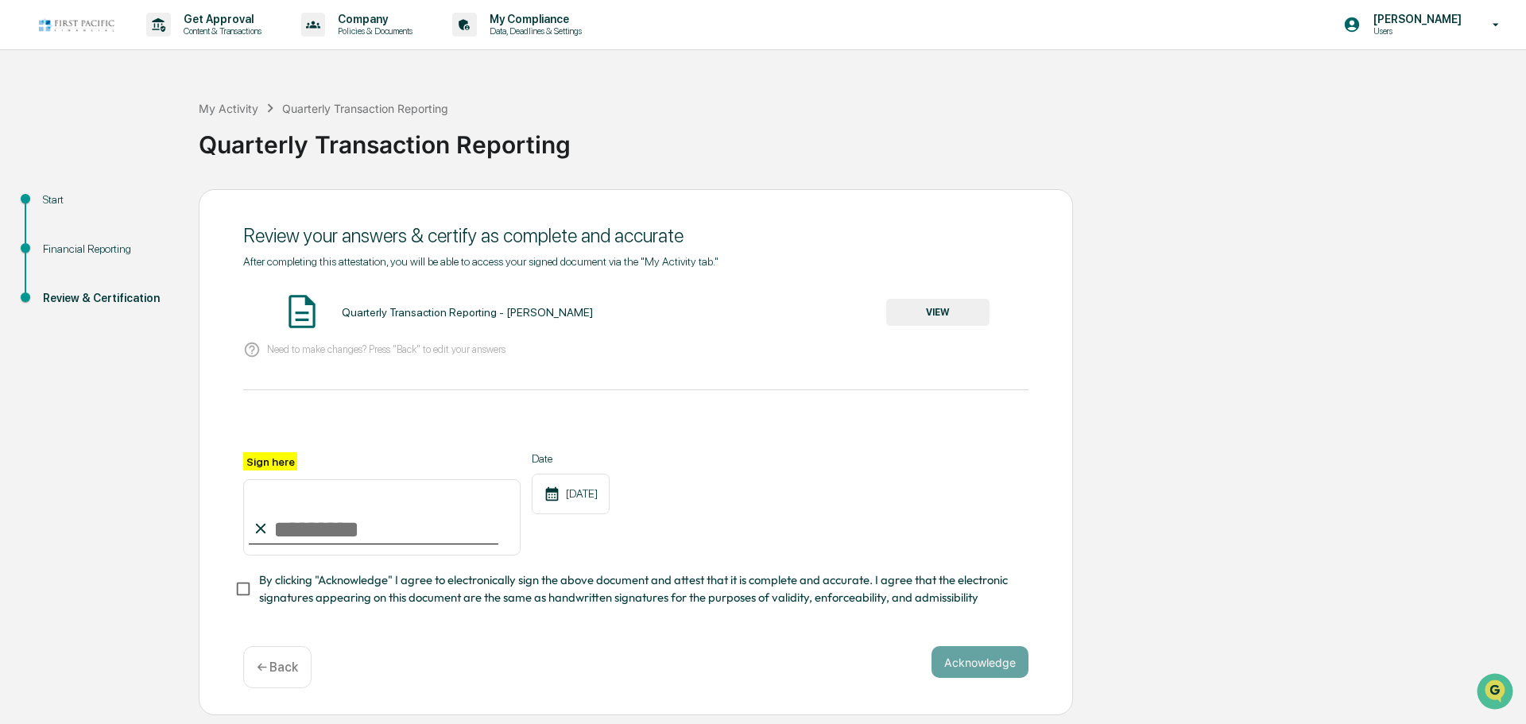
click at [378, 530] on input "Sign here" at bounding box center [381, 517] width 277 height 76
type input "**********"
click at [969, 664] on button "Acknowledge" at bounding box center [980, 662] width 97 height 32
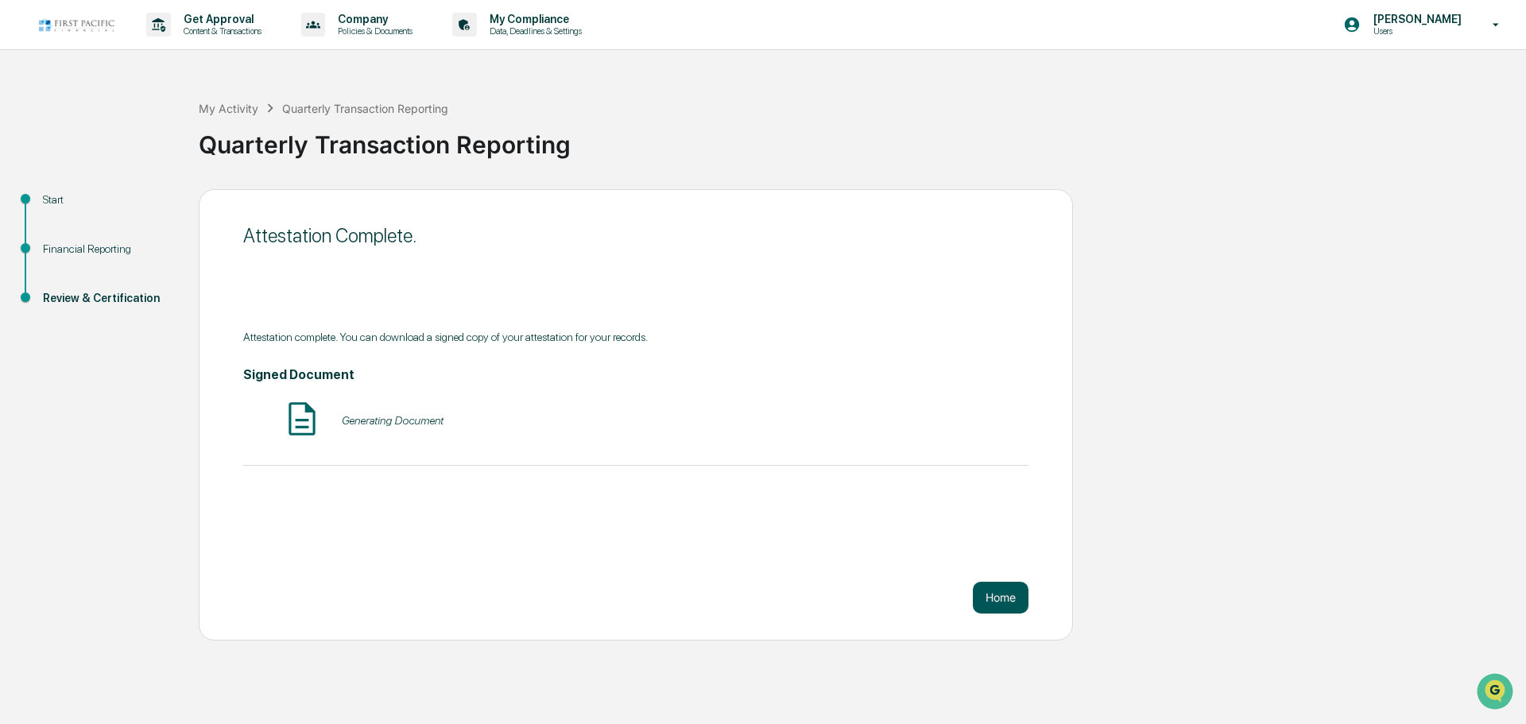
click at [999, 602] on button "Home" at bounding box center [1001, 598] width 56 height 32
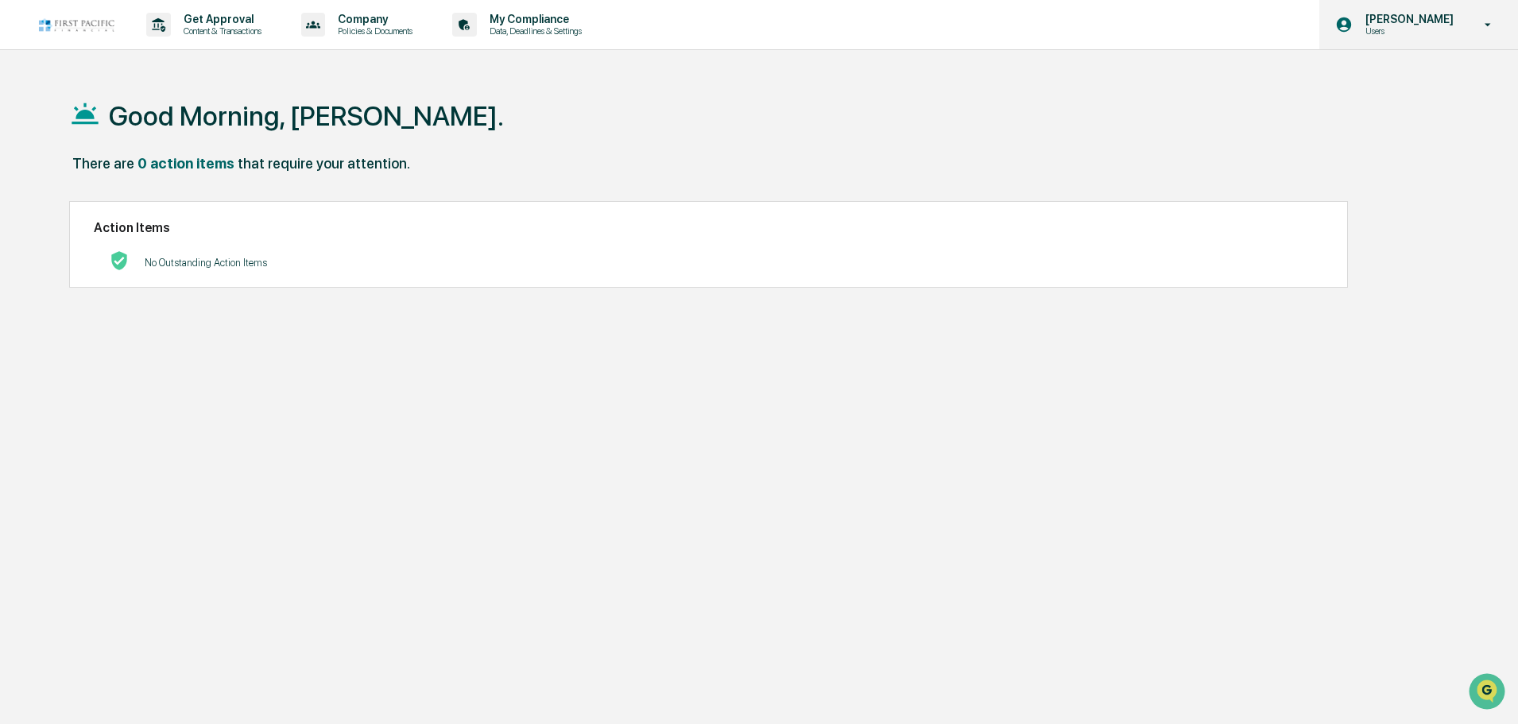
click at [1397, 23] on p "[PERSON_NAME]" at bounding box center [1407, 19] width 109 height 13
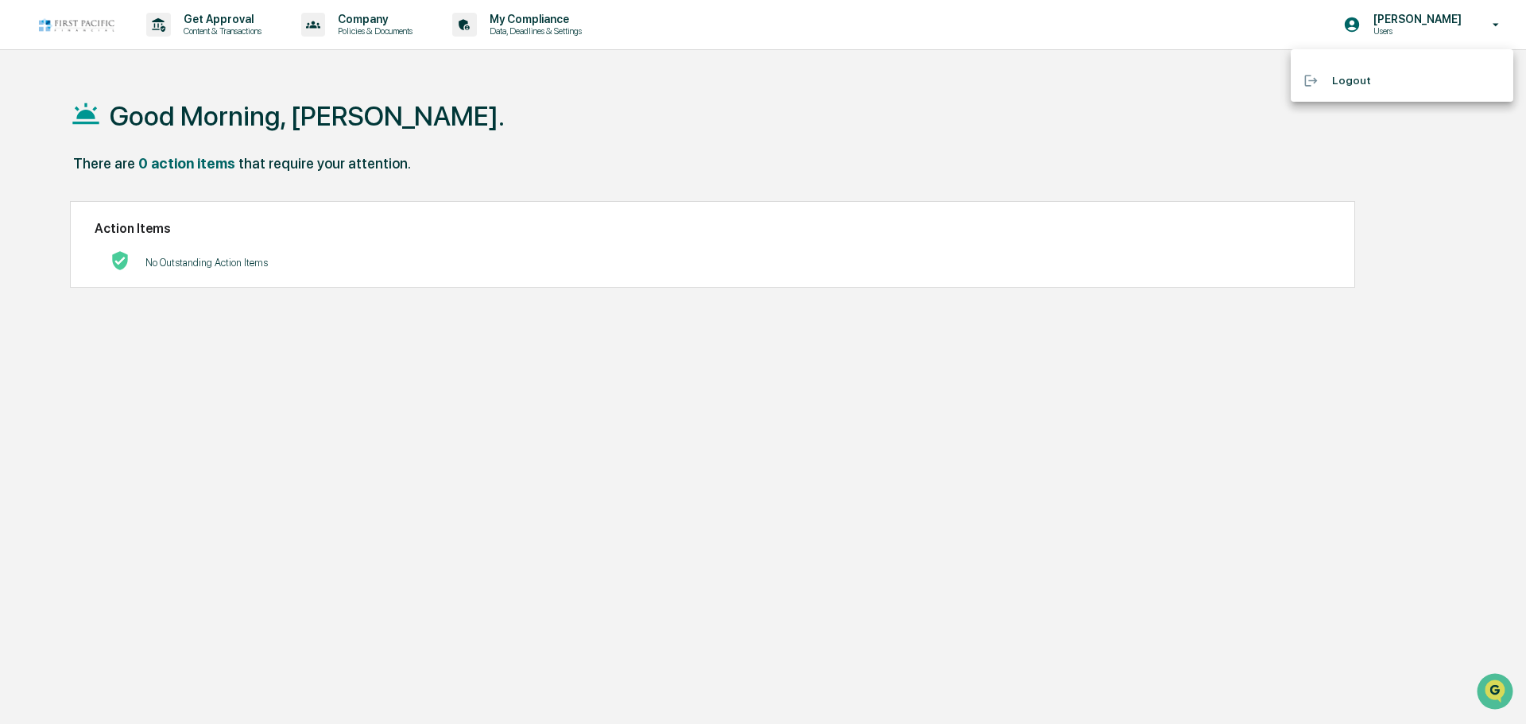
click at [1350, 87] on li "Logout" at bounding box center [1402, 80] width 223 height 29
